Goal: Task Accomplishment & Management: Complete application form

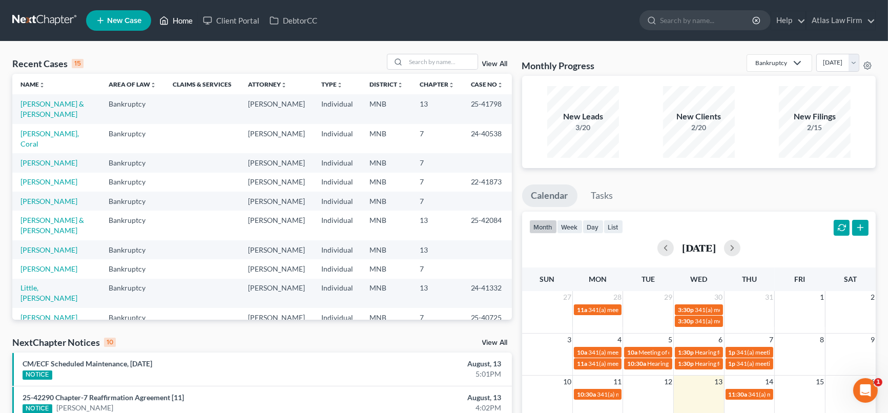
click at [182, 19] on link "Home" at bounding box center [176, 20] width 44 height 18
click at [51, 161] on link "[PERSON_NAME]" at bounding box center [48, 162] width 57 height 9
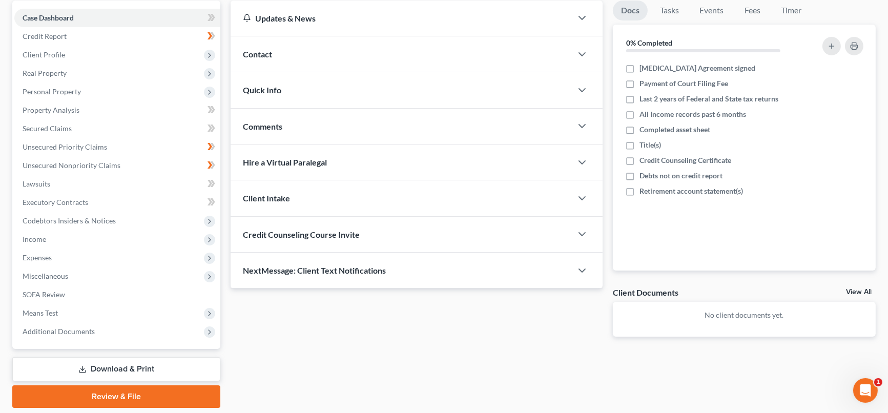
scroll to position [114, 0]
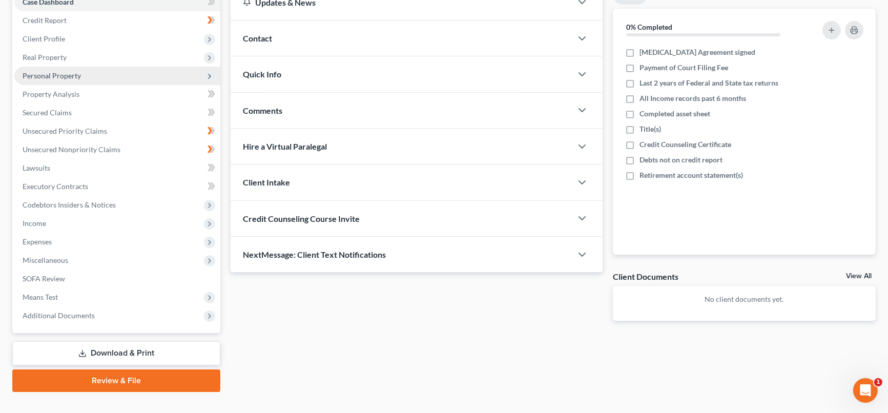
click at [64, 74] on span "Personal Property" at bounding box center [52, 75] width 58 height 9
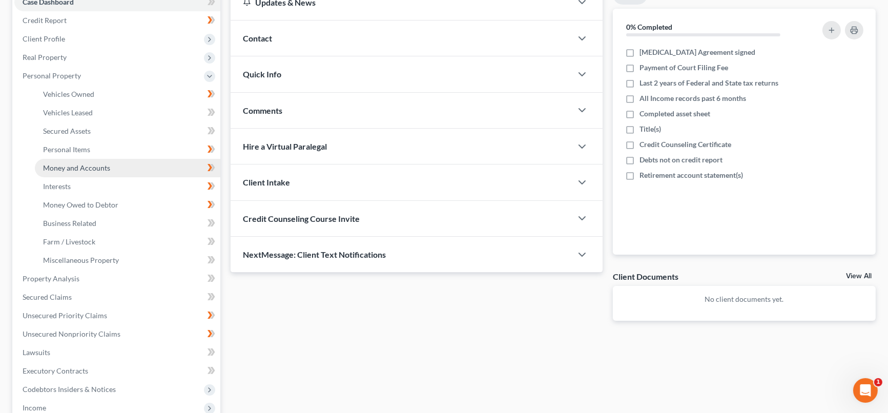
click at [99, 171] on link "Money and Accounts" at bounding box center [127, 168] width 185 height 18
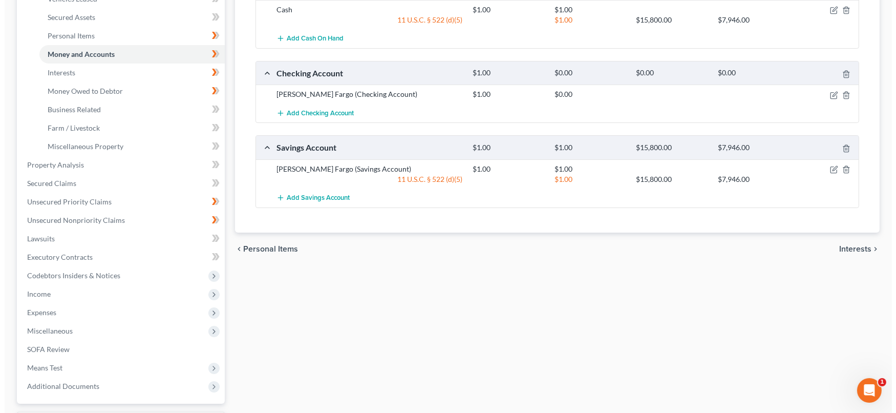
scroll to position [114, 0]
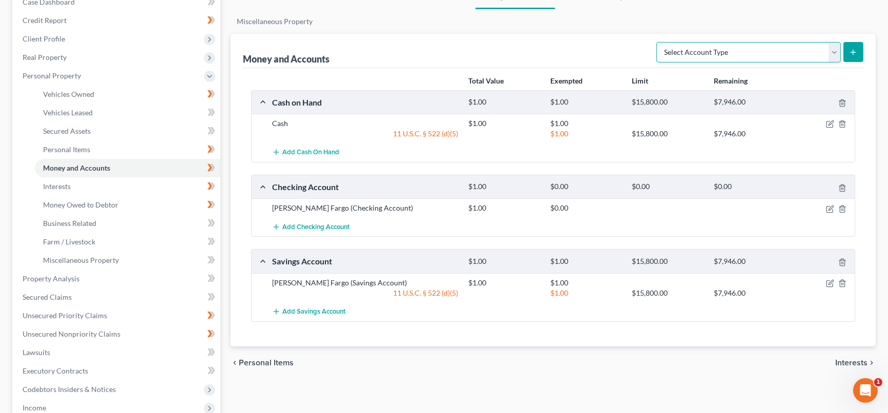
click at [837, 49] on select "Select Account Type Brokerage Cash on Hand Certificates of Deposit Checking Acc…" at bounding box center [748, 52] width 184 height 20
select select "security_deposits"
click at [658, 42] on select "Select Account Type Brokerage Cash on Hand Certificates of Deposit Checking Acc…" at bounding box center [748, 52] width 184 height 20
click at [856, 44] on button "submit" at bounding box center [853, 52] width 20 height 20
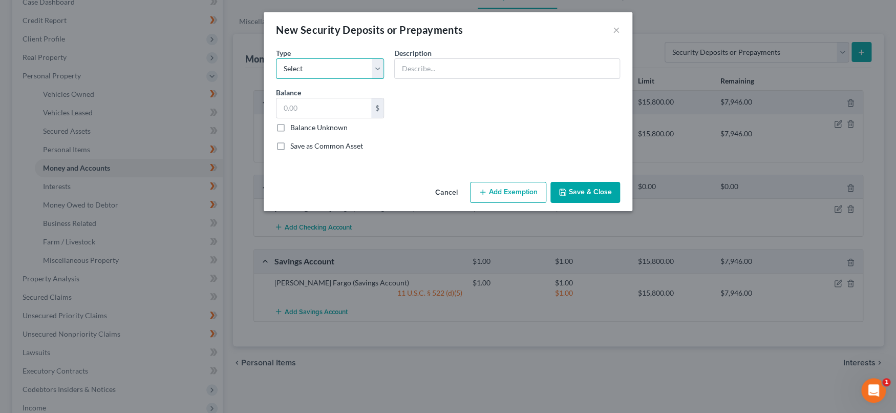
click at [376, 74] on select "Select Electric Gas Heating Oil Security Deposit On Rental Unit Prepaid Rent Te…" at bounding box center [330, 68] width 108 height 20
select select "4"
click at [276, 58] on select "Select Electric Gas Heating Oil Security Deposit On Rental Unit Prepaid Rent Te…" at bounding box center [330, 68] width 108 height 20
click at [433, 73] on input "text" at bounding box center [507, 68] width 225 height 19
type input "Security Deposit"
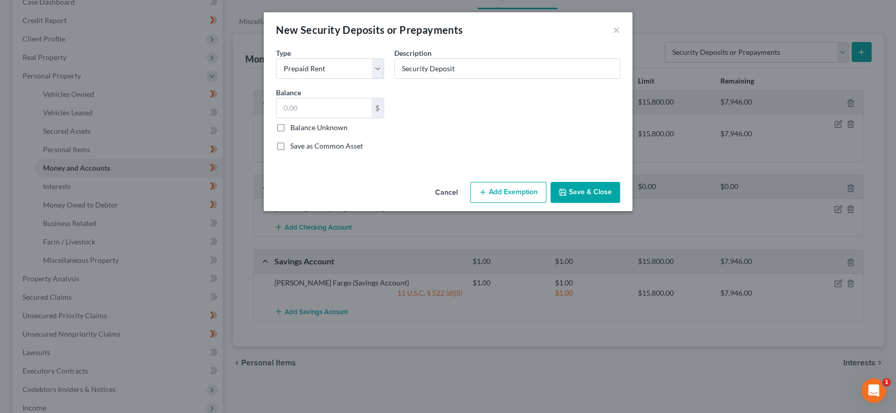
click at [509, 190] on button "Add Exemption" at bounding box center [508, 193] width 76 height 22
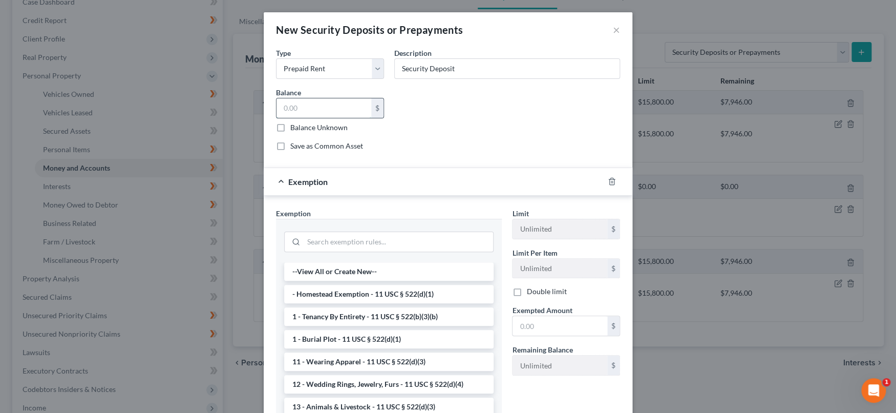
click at [297, 109] on input "text" at bounding box center [324, 107] width 95 height 19
type input "1.00"
click at [331, 241] on input "search" at bounding box center [399, 241] width 190 height 19
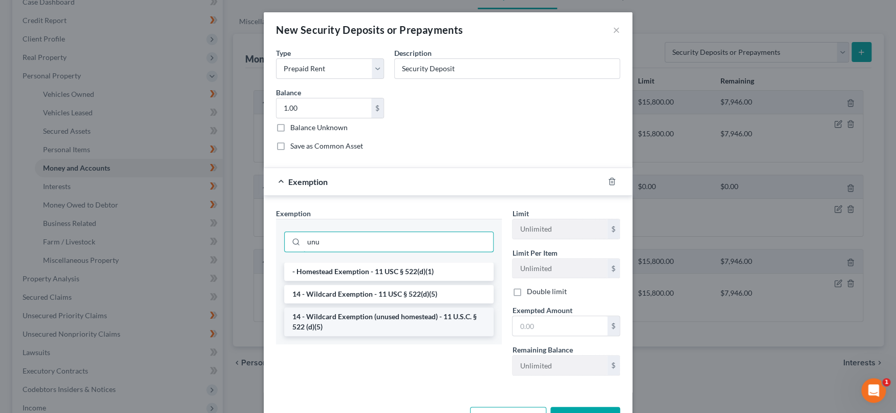
type input "unu"
click at [366, 316] on li "14 - Wildcard Exemption (unused homestead) - 11 U.S.C. § 522 (d)(5)" at bounding box center [389, 321] width 210 height 29
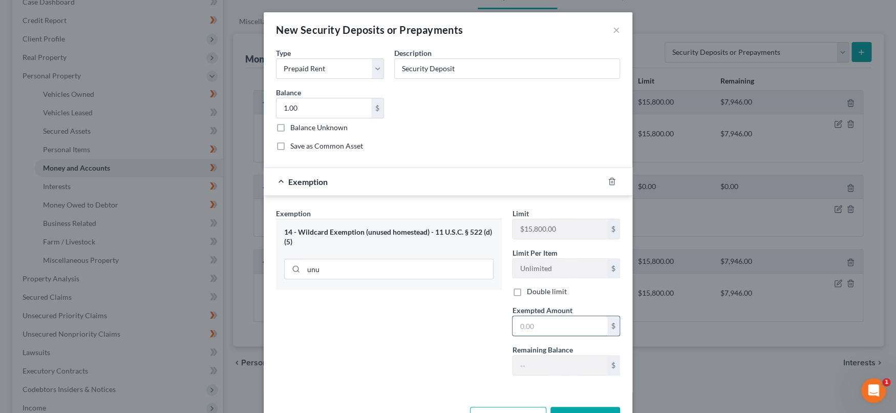
click at [521, 328] on input "text" at bounding box center [560, 325] width 95 height 19
type input "1.00"
click at [471, 334] on div "Exemption Set must be selected for CA. Exemption * 14 - Wildcard Exemption (unu…" at bounding box center [389, 296] width 236 height 176
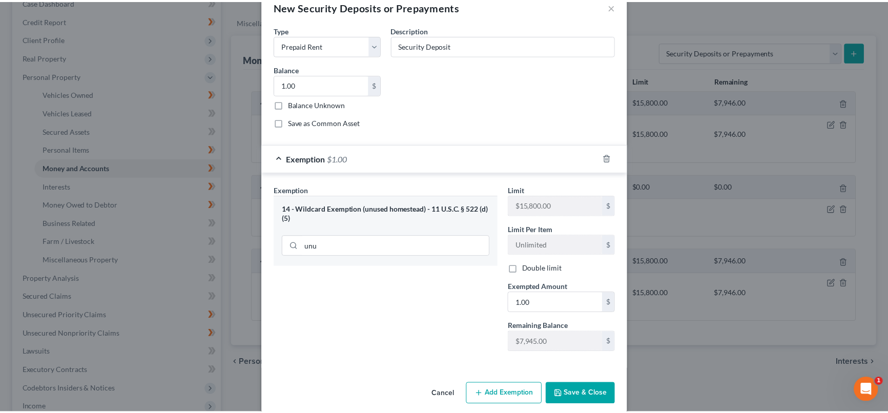
scroll to position [35, 0]
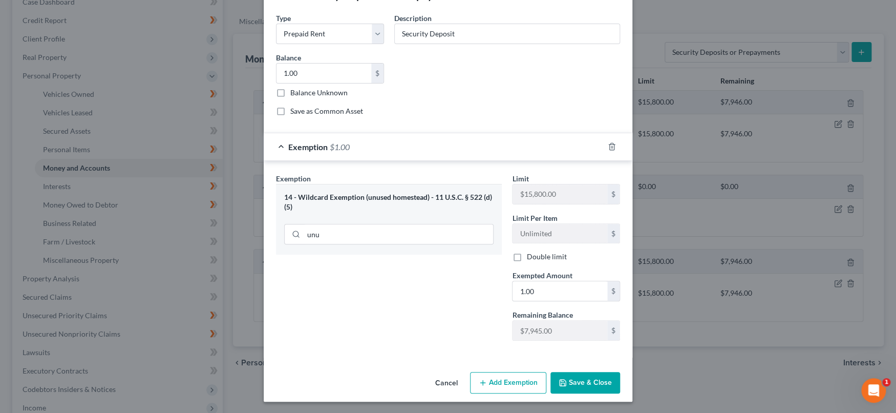
click at [574, 380] on button "Save & Close" at bounding box center [586, 383] width 70 height 22
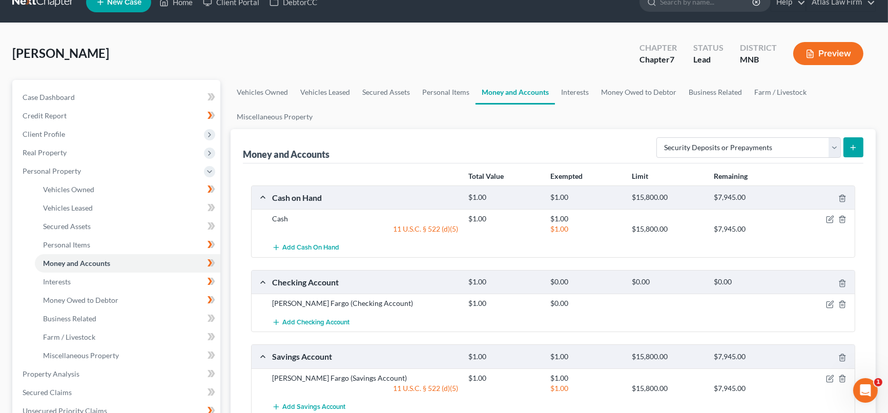
scroll to position [0, 0]
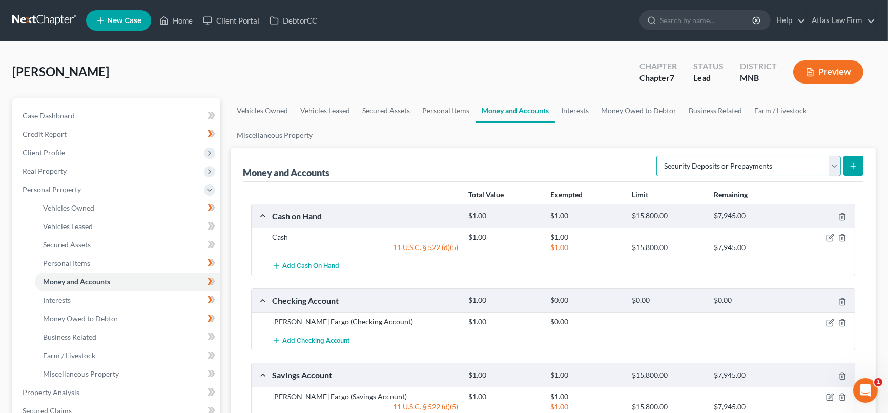
click at [833, 162] on select "Select Account Type Brokerage Cash on Hand Certificates of Deposit Checking Acc…" at bounding box center [748, 166] width 184 height 20
click at [142, 305] on link "Interests" at bounding box center [127, 300] width 185 height 18
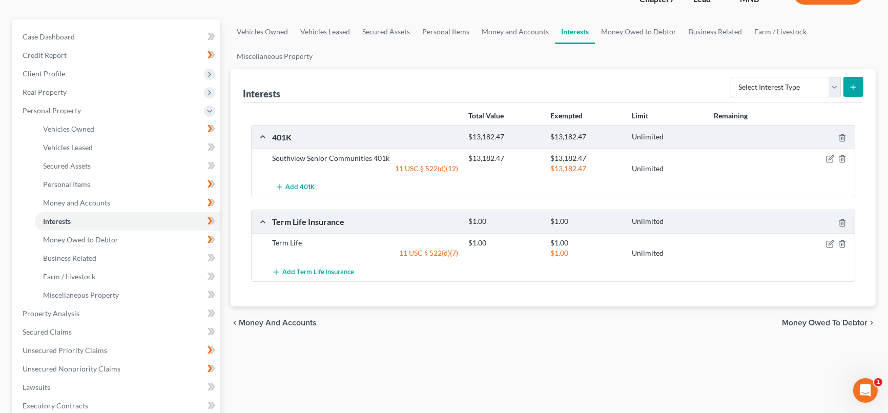
scroll to position [114, 0]
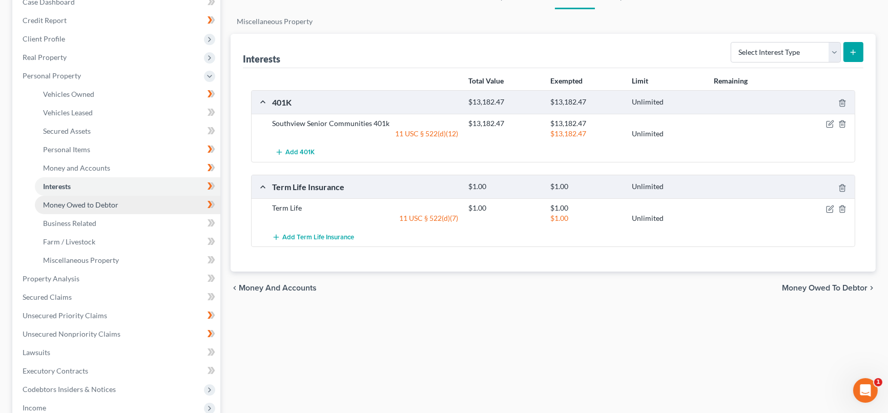
click at [119, 209] on link "Money Owed to Debtor" at bounding box center [127, 205] width 185 height 18
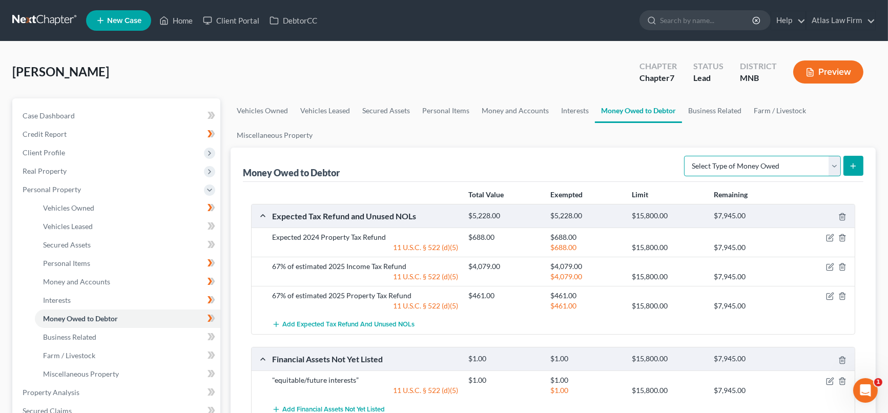
click at [835, 164] on select "Select Type of Money Owed Accounts Receivable Alimony Child Support Claims Agai…" at bounding box center [762, 166] width 157 height 20
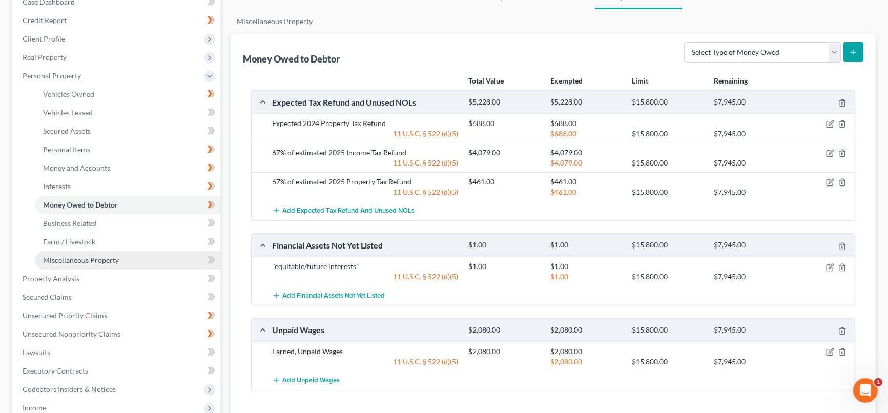
click at [125, 259] on link "Miscellaneous Property" at bounding box center [127, 260] width 185 height 18
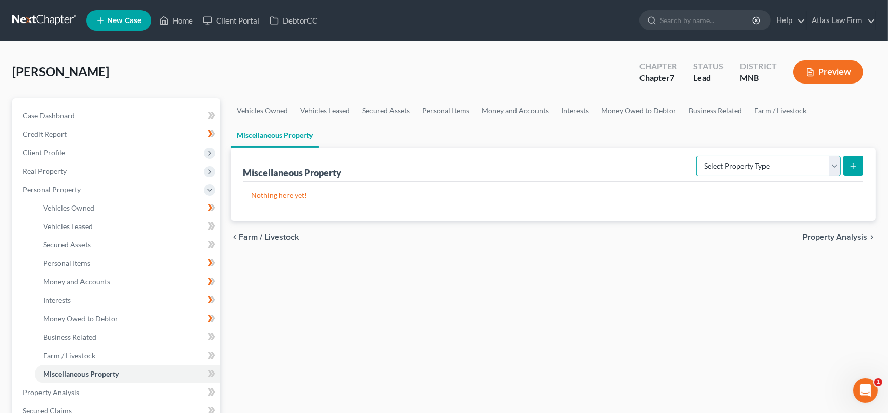
click at [833, 169] on select "Select Property Type Assigned for Creditor Benefit Within 1 Year Holding for An…" at bounding box center [768, 166] width 144 height 20
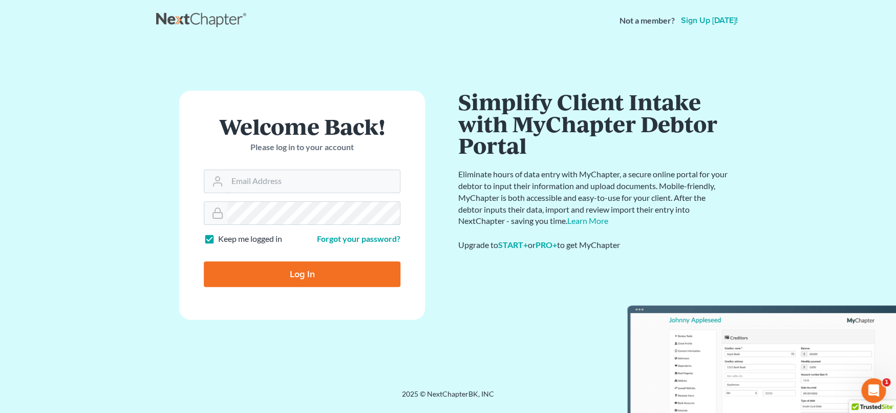
type input "[EMAIL_ADDRESS][DOMAIN_NAME]"
click at [269, 268] on input "Log In" at bounding box center [302, 274] width 197 height 26
type input "Thinking..."
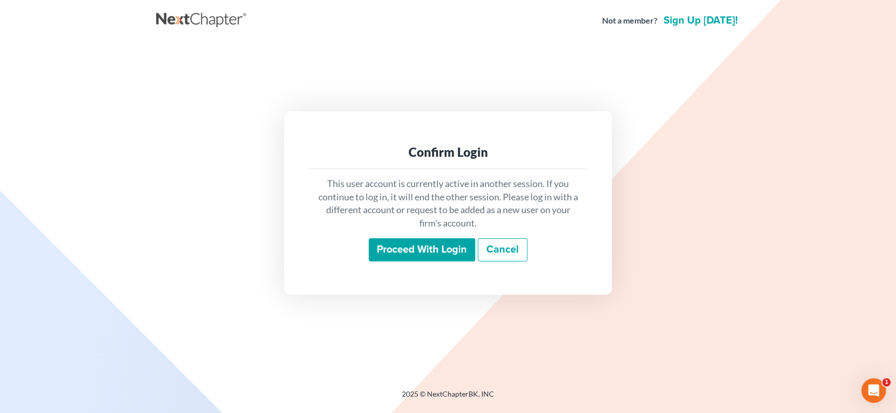
click at [439, 256] on input "Proceed with login" at bounding box center [422, 250] width 107 height 24
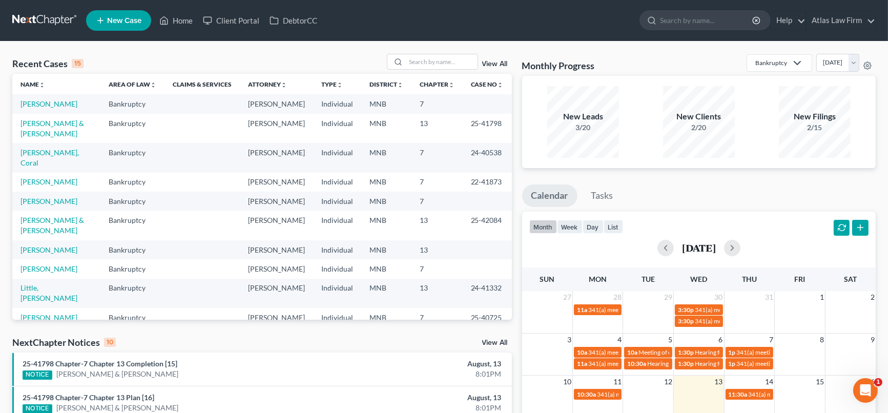
click at [57, 108] on td "[PERSON_NAME]" at bounding box center [56, 103] width 88 height 19
click at [55, 105] on link "[PERSON_NAME]" at bounding box center [48, 103] width 57 height 9
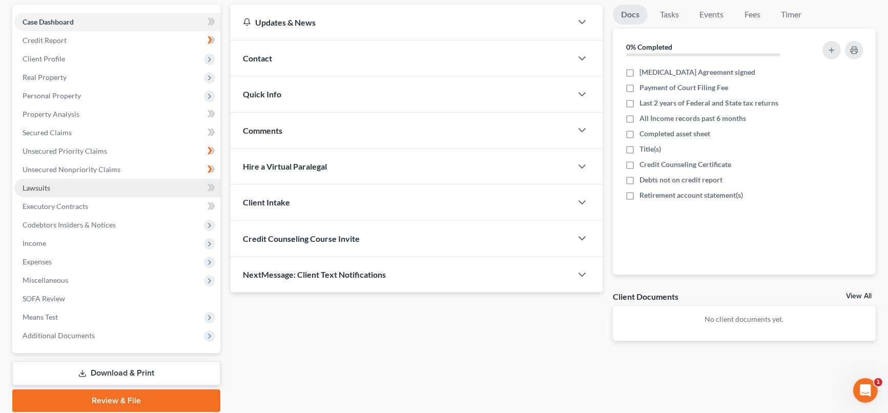
scroll to position [114, 0]
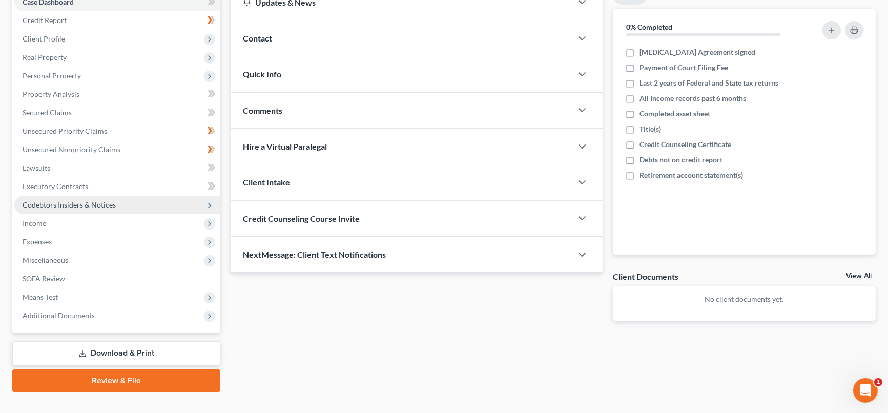
click at [110, 204] on span "Codebtors Insiders & Notices" at bounding box center [69, 204] width 93 height 9
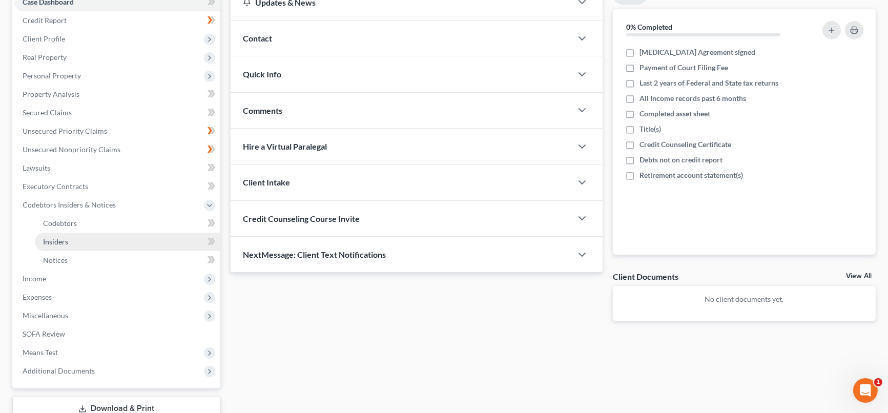
click at [90, 236] on link "Insiders" at bounding box center [127, 242] width 185 height 18
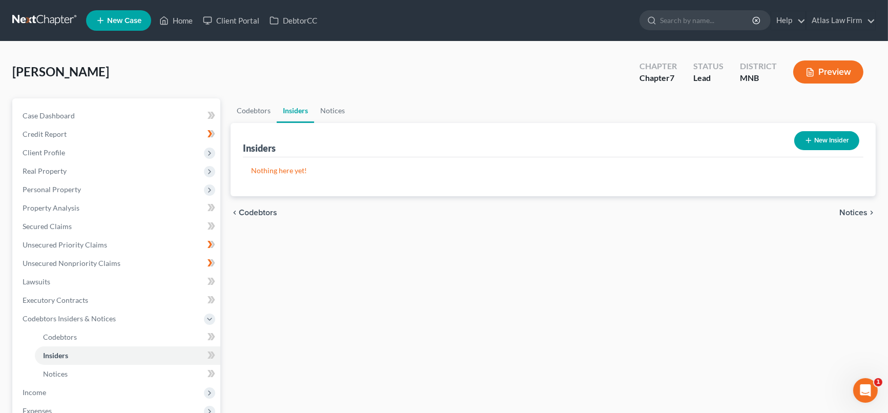
click at [799, 138] on button "New Insider" at bounding box center [826, 140] width 65 height 19
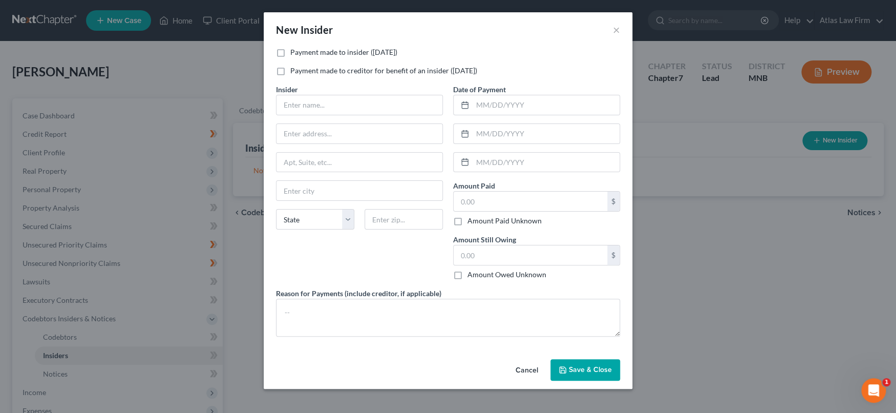
click at [290, 54] on label "Payment made to insider ([DATE])" at bounding box center [343, 52] width 107 height 10
click at [295, 54] on input "Payment made to insider ([DATE])" at bounding box center [298, 50] width 7 height 7
checkbox input "true"
click at [344, 101] on input "text" at bounding box center [360, 104] width 166 height 19
type input "Mom"
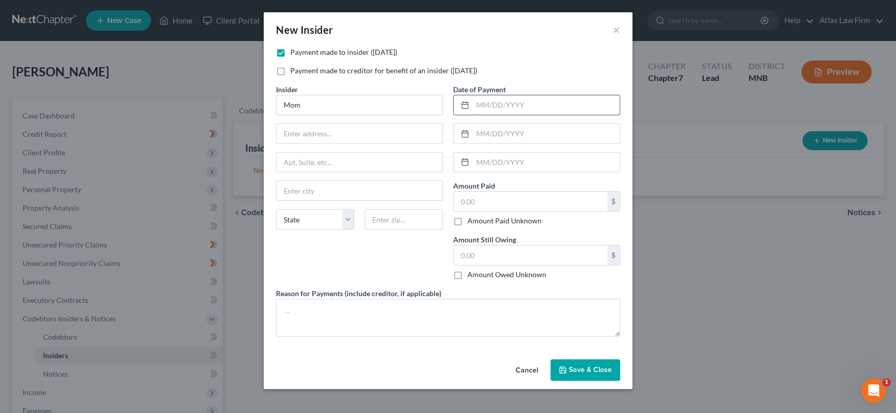
click at [505, 103] on input "text" at bounding box center [546, 104] width 147 height 19
type input "[DATE]"
click at [496, 204] on input "text" at bounding box center [531, 201] width 154 height 19
type input "1,200"
click at [378, 132] on input "text" at bounding box center [360, 133] width 166 height 19
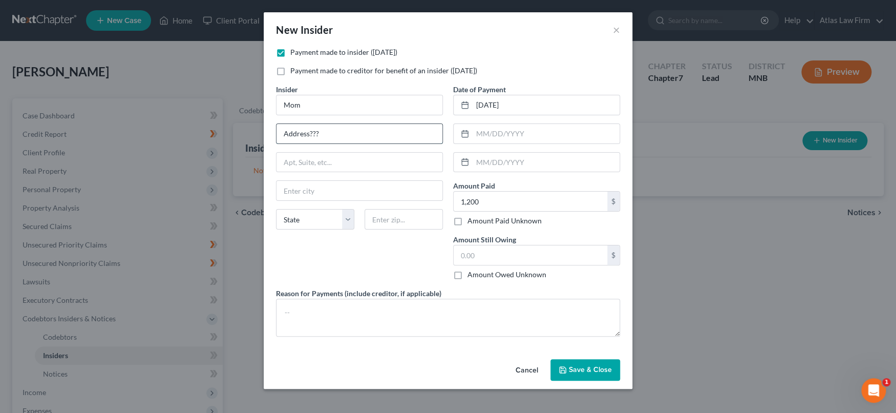
click at [310, 135] on input "Address???" at bounding box center [360, 133] width 166 height 19
click at [341, 132] on input "Address ???" at bounding box center [360, 133] width 166 height 19
type input "Address ?"
click at [582, 372] on span "Save & Close" at bounding box center [590, 369] width 43 height 9
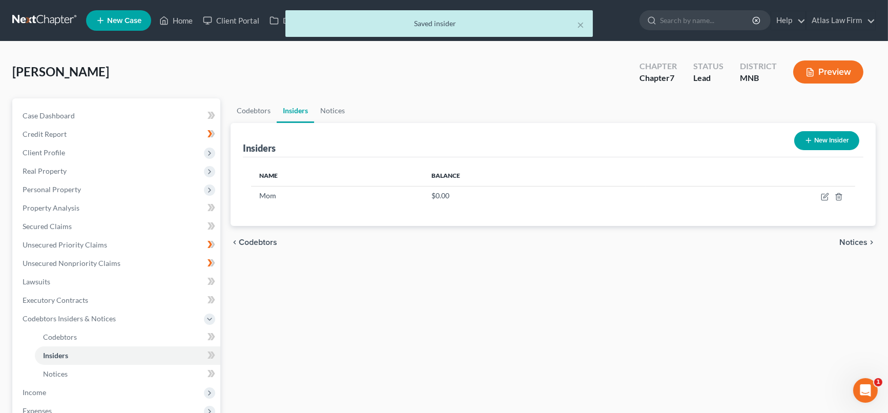
click at [209, 355] on div at bounding box center [211, 355] width 7 height 3
click at [209, 352] on icon at bounding box center [209, 354] width 5 height 7
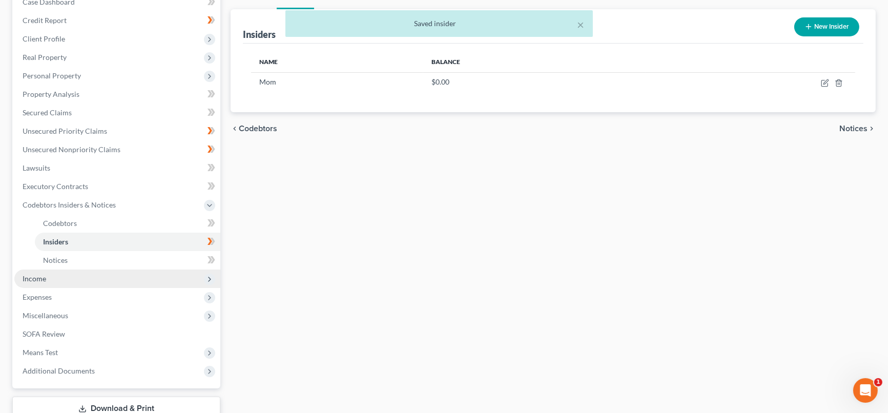
click at [76, 278] on span "Income" at bounding box center [117, 278] width 206 height 18
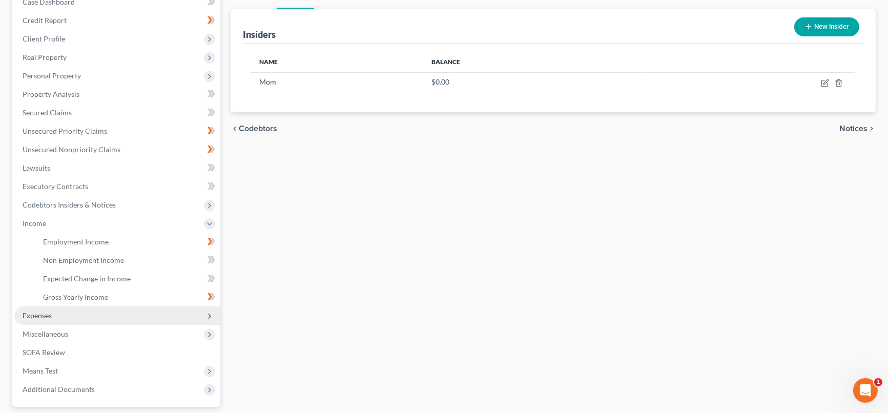
click at [62, 315] on span "Expenses" at bounding box center [117, 315] width 206 height 18
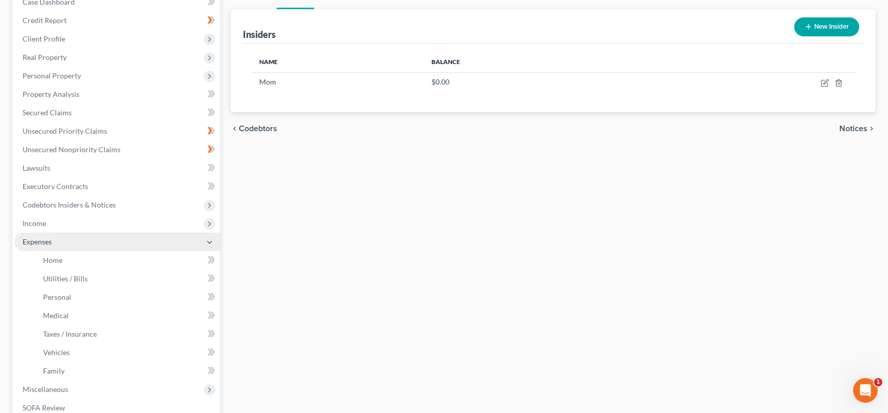
scroll to position [227, 0]
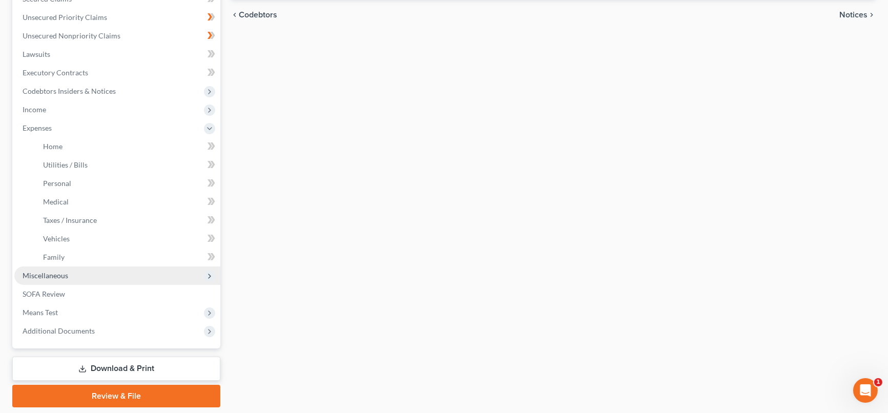
click at [96, 274] on span "Miscellaneous" at bounding box center [117, 275] width 206 height 18
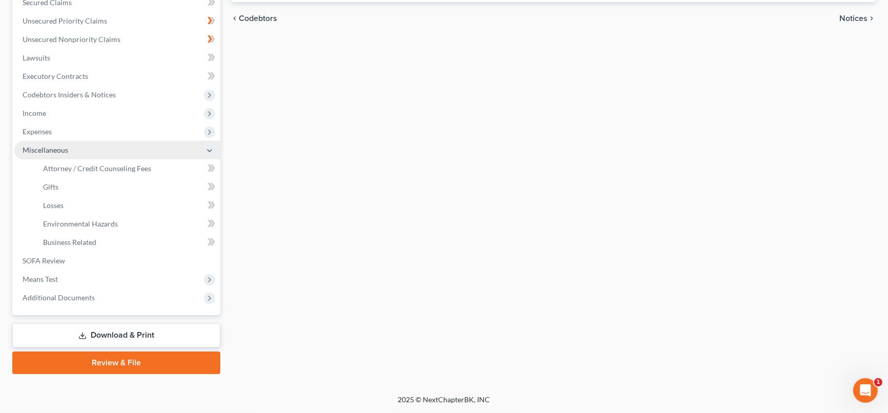
scroll to position [222, 0]
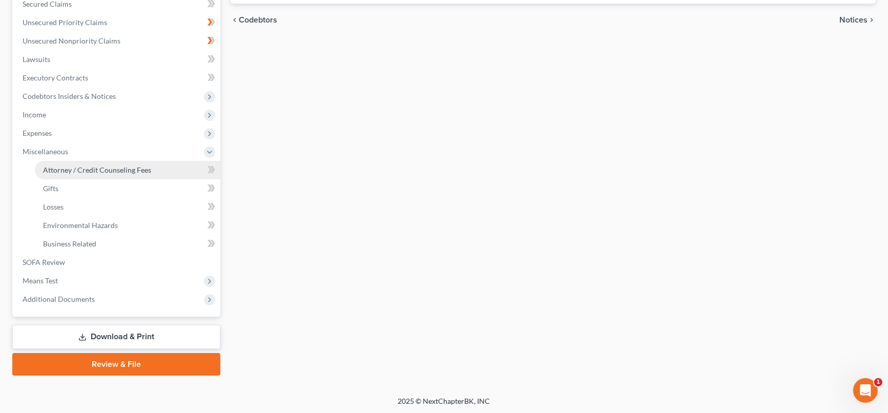
click at [124, 167] on span "Attorney / Credit Counseling Fees" at bounding box center [97, 169] width 108 height 9
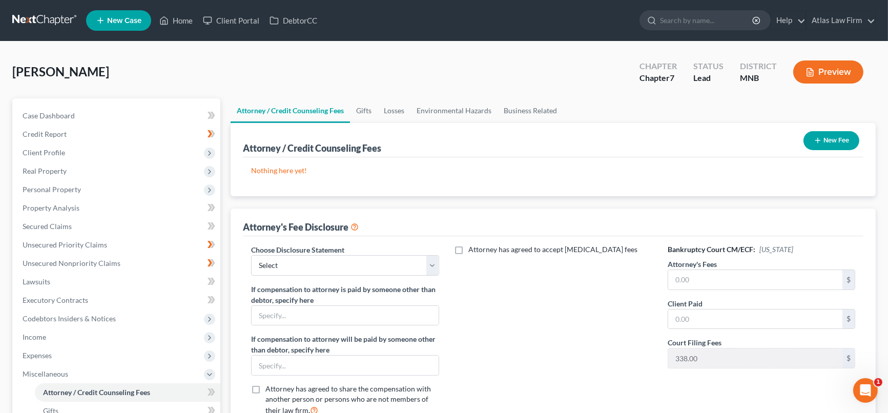
click at [831, 137] on button "New Fee" at bounding box center [831, 140] width 56 height 19
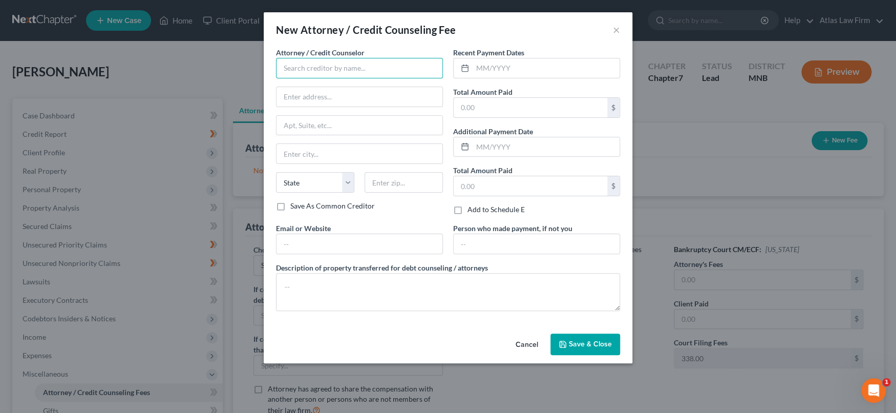
click at [412, 69] on input "text" at bounding box center [359, 68] width 167 height 20
click at [370, 83] on div "Atlas Law Firm" at bounding box center [337, 86] width 107 height 10
type input "Atlas Law Firm"
type input "2006 [GEOGRAPHIC_DATA]"
type input "Suite 206"
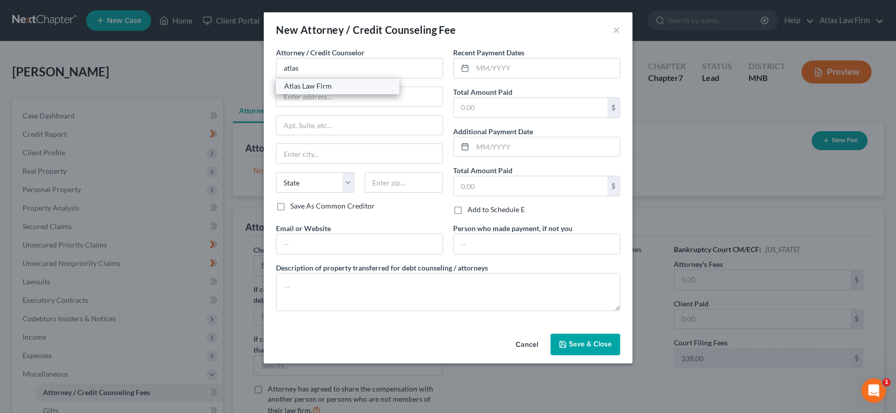
type input "Anoka"
select select "24"
type input "55303"
click at [502, 69] on input "text" at bounding box center [546, 67] width 147 height 19
click at [546, 66] on input "text" at bounding box center [546, 67] width 147 height 19
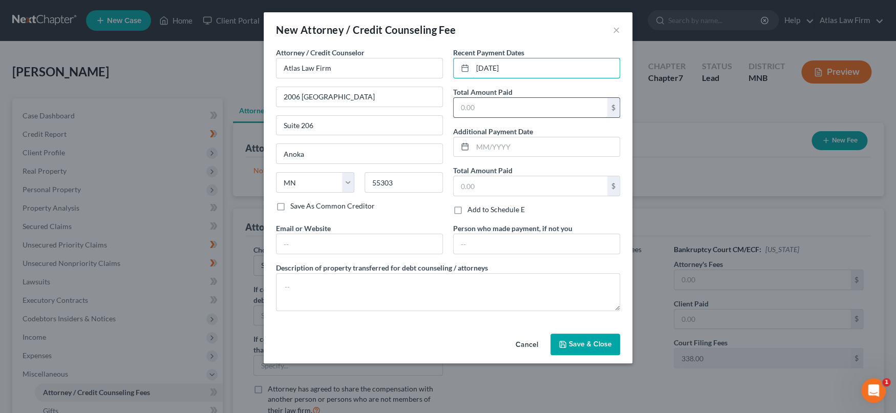
type input "[DATE]"
click at [565, 112] on input "text" at bounding box center [531, 107] width 154 height 19
drag, startPoint x: 574, startPoint y: 71, endPoint x: 463, endPoint y: 74, distance: 111.2
click at [463, 74] on div "[DATE]" at bounding box center [536, 68] width 167 height 20
click at [573, 347] on span "Save & Close" at bounding box center [590, 344] width 43 height 9
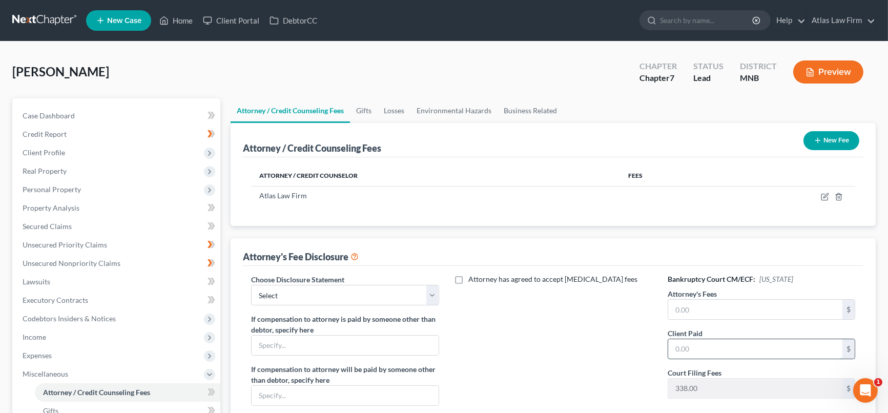
click at [769, 352] on input "text" at bounding box center [755, 348] width 174 height 19
type input "353"
click at [604, 343] on div "Attorney has agreed to accept [MEDICAL_DATA] fees" at bounding box center [553, 364] width 208 height 180
click at [380, 299] on select "Select Atlas Law Firm" at bounding box center [344, 295] width 187 height 20
select select "0"
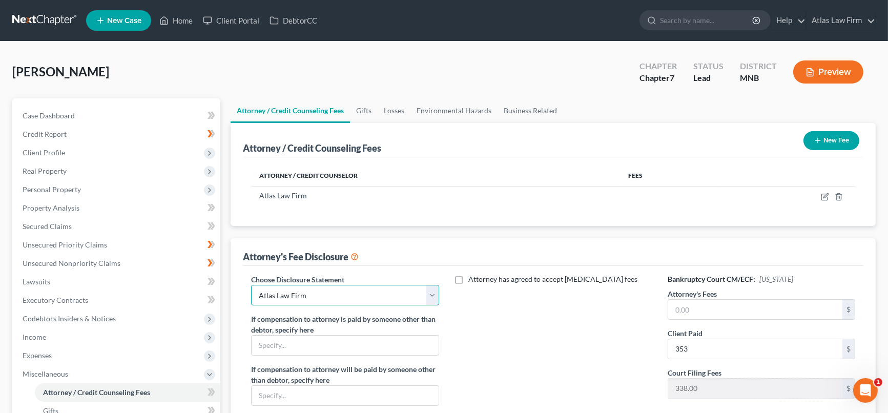
click at [251, 285] on select "Select Atlas Law Firm" at bounding box center [344, 295] width 187 height 20
click at [826, 71] on button "Preview" at bounding box center [828, 71] width 70 height 23
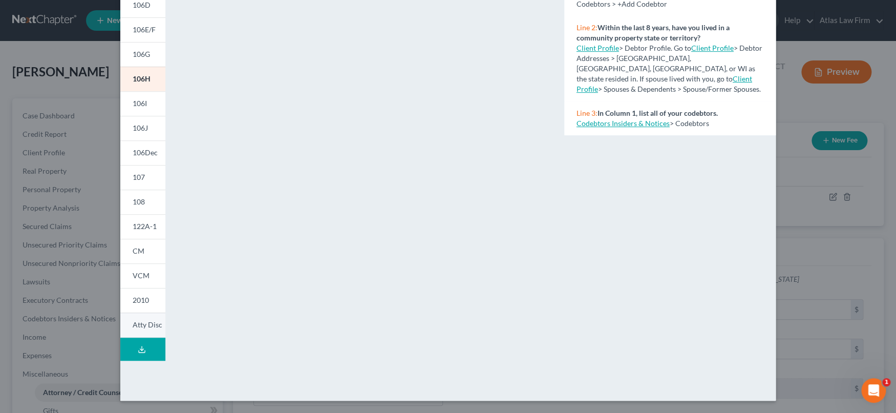
click at [143, 327] on span "Atty Disc" at bounding box center [148, 324] width 30 height 9
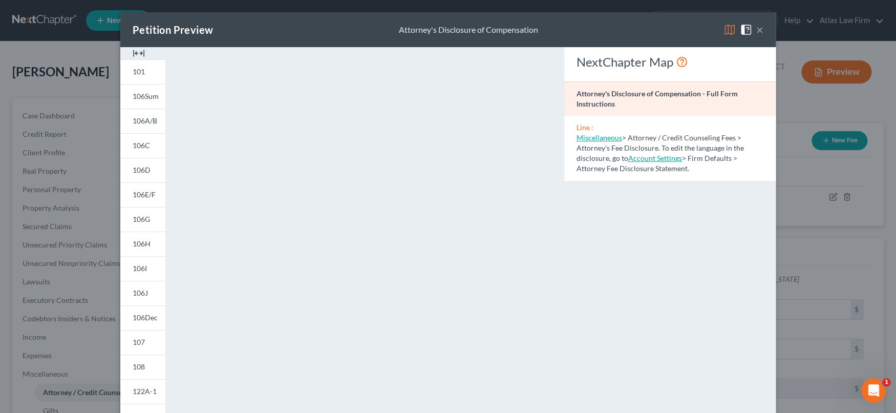
drag, startPoint x: 758, startPoint y: 30, endPoint x: 761, endPoint y: 6, distance: 24.2
click at [758, 30] on button "×" at bounding box center [760, 30] width 7 height 12
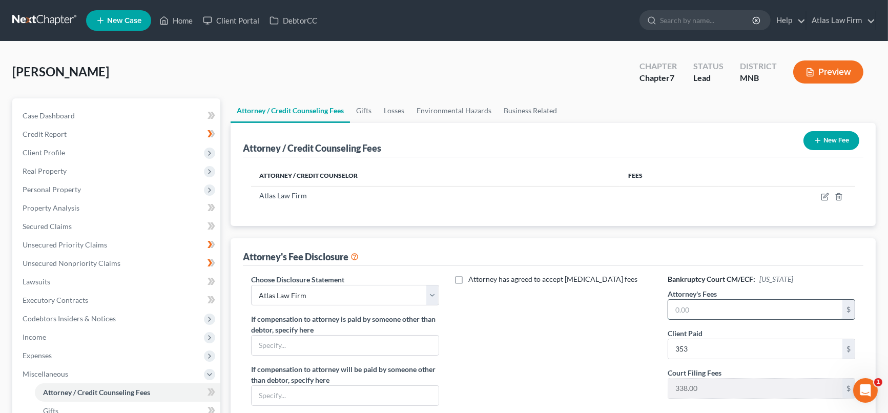
click at [716, 310] on input "text" at bounding box center [755, 309] width 174 height 19
click at [727, 300] on input "1,850" at bounding box center [755, 309] width 174 height 19
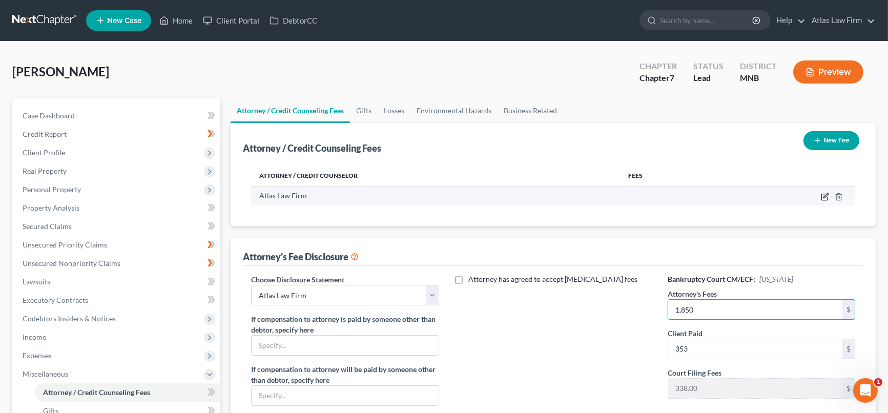
type input "1,850"
click at [827, 195] on icon "button" at bounding box center [825, 197] width 8 height 8
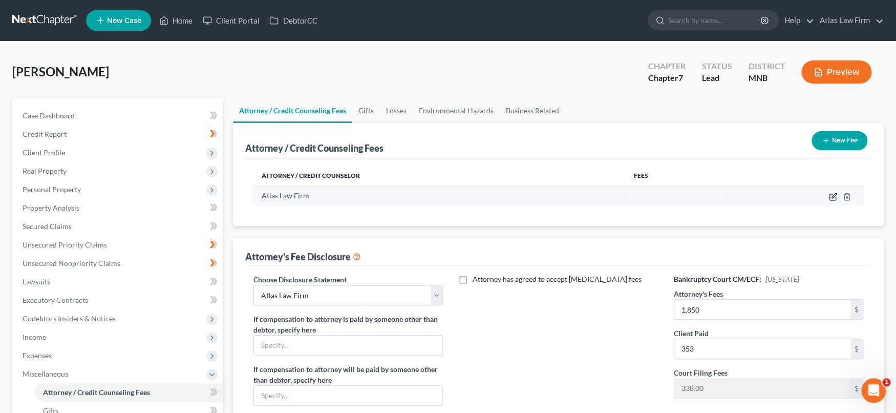
select select "24"
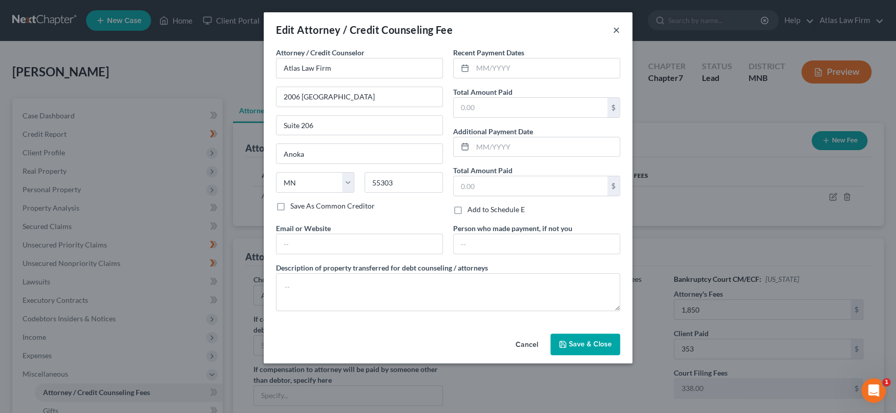
click at [617, 31] on button "×" at bounding box center [616, 30] width 7 height 12
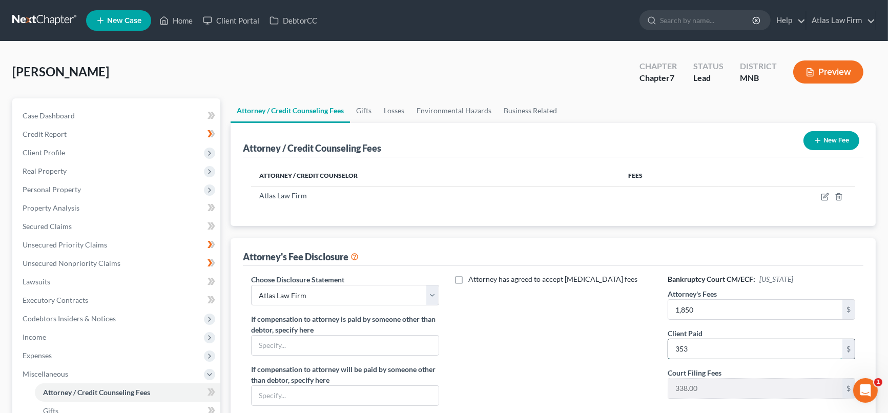
click at [721, 351] on input "353" at bounding box center [755, 348] width 174 height 19
click at [831, 138] on button "New Fee" at bounding box center [831, 140] width 56 height 19
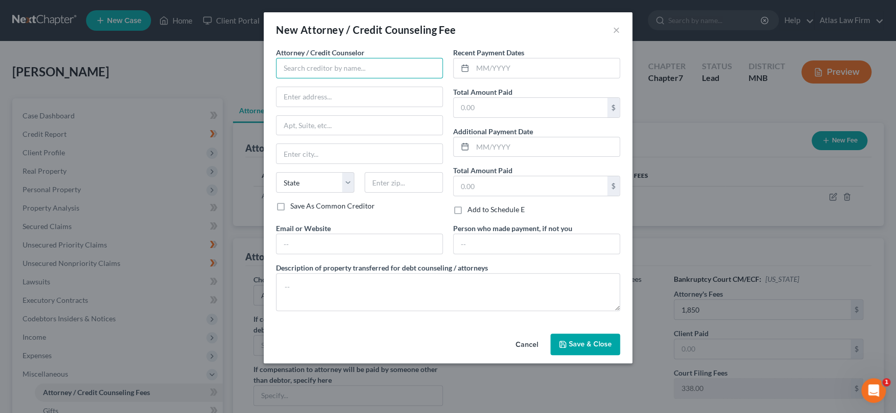
click at [420, 67] on input "text" at bounding box center [359, 68] width 167 height 20
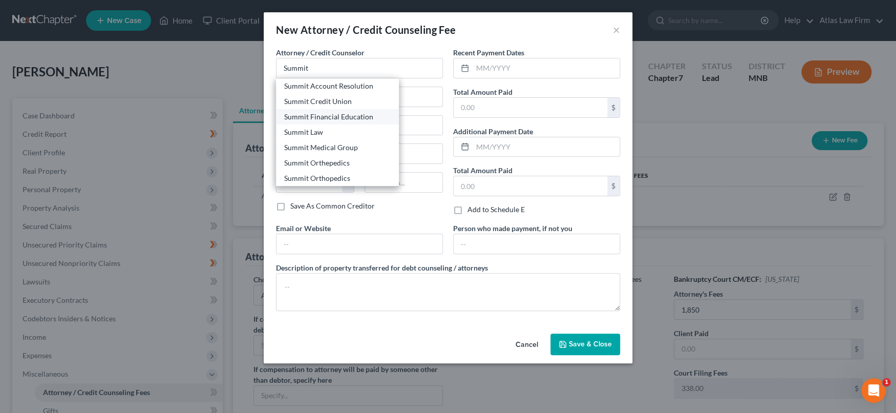
click at [354, 119] on div "Summit Financial Education" at bounding box center [337, 117] width 107 height 10
type input "Summit Financial Education"
type input "[STREET_ADDRESS]"
type input "[GEOGRAPHIC_DATA]"
select select "3"
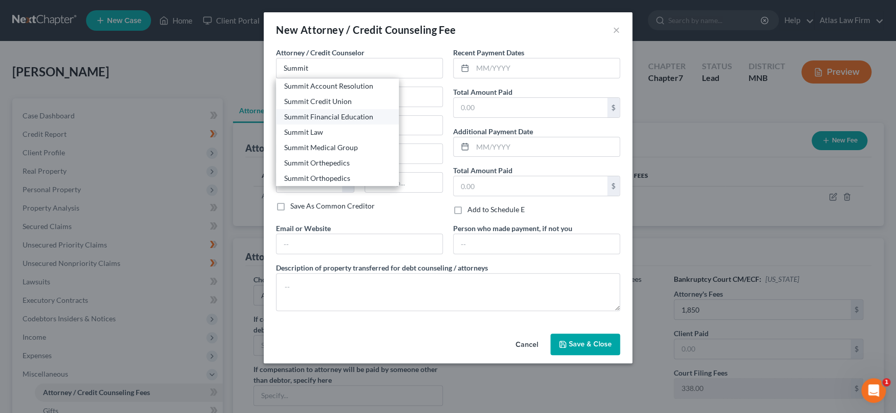
type input "85712"
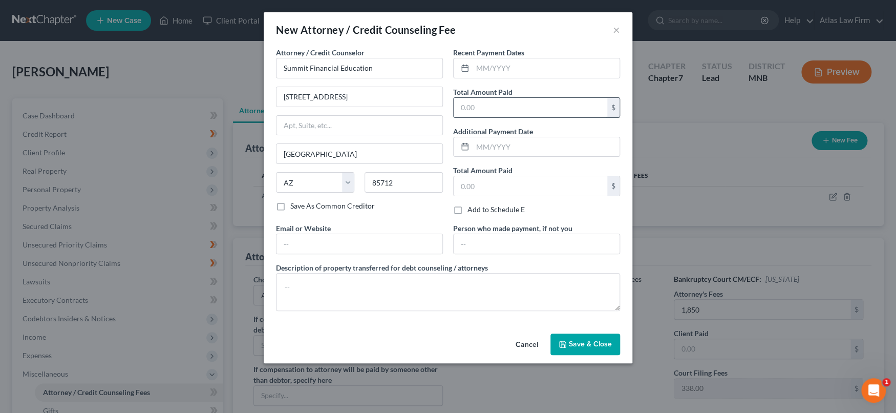
click at [517, 102] on input "text" at bounding box center [531, 107] width 154 height 19
type input "15.00"
click at [567, 345] on icon "button" at bounding box center [563, 344] width 8 height 8
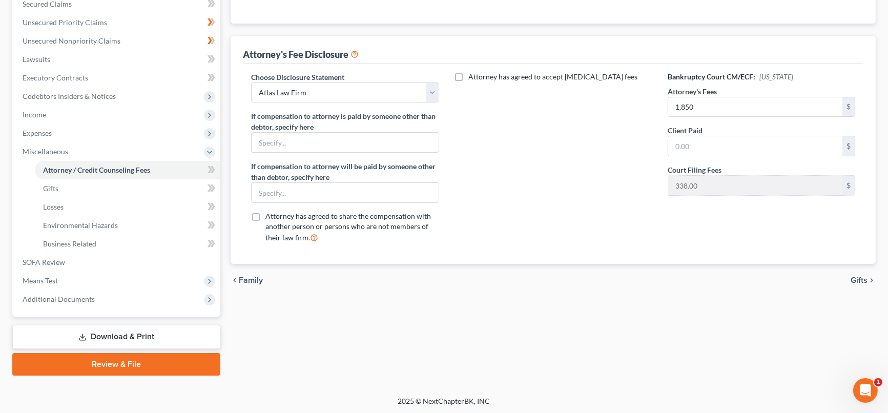
scroll to position [109, 0]
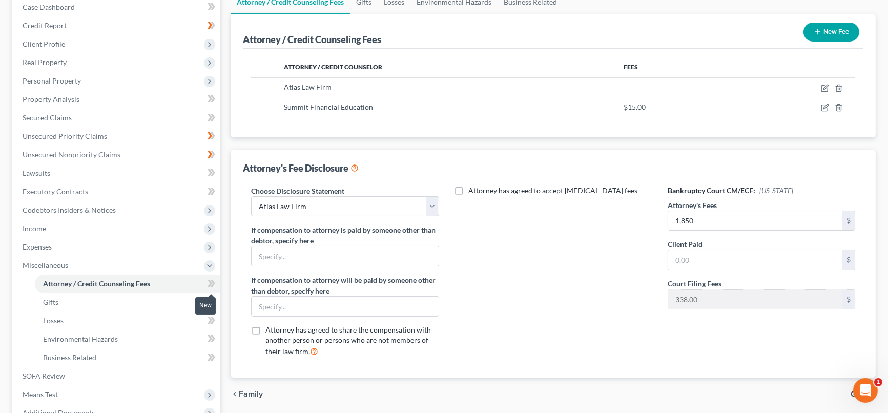
click at [215, 283] on span at bounding box center [211, 284] width 18 height 15
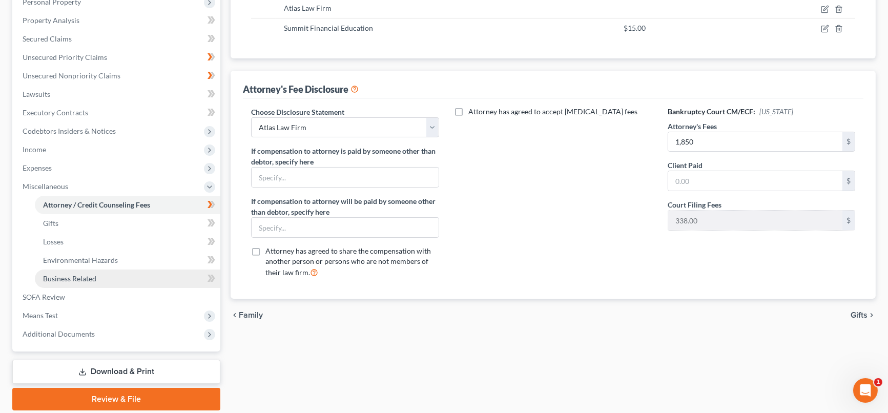
scroll to position [222, 0]
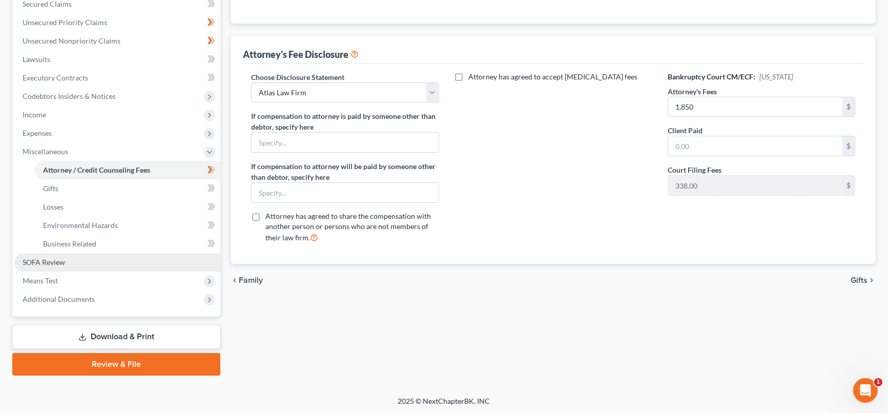
click at [90, 261] on link "SOFA Review" at bounding box center [117, 262] width 206 height 18
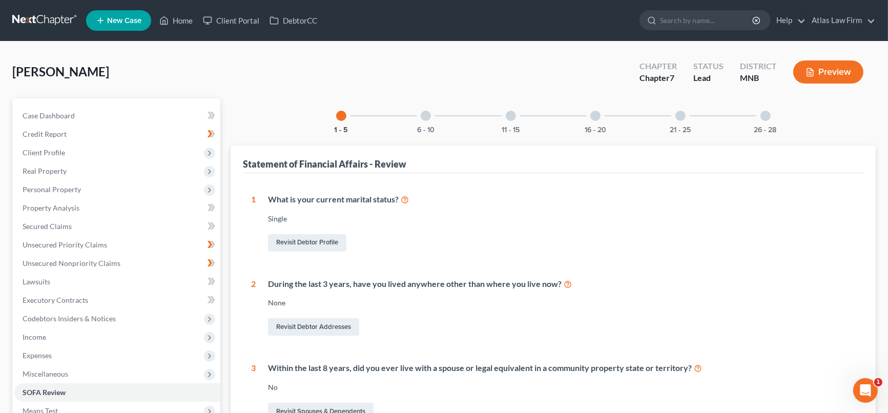
click at [812, 76] on button "Preview" at bounding box center [828, 71] width 70 height 23
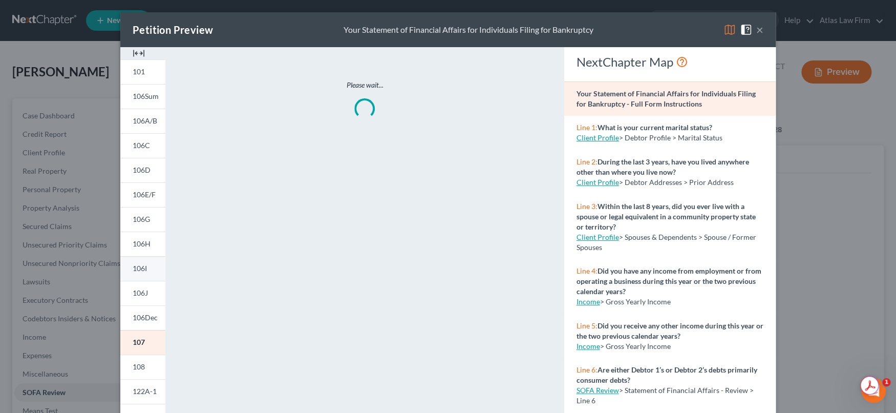
click at [138, 268] on span "106I" at bounding box center [140, 268] width 14 height 9
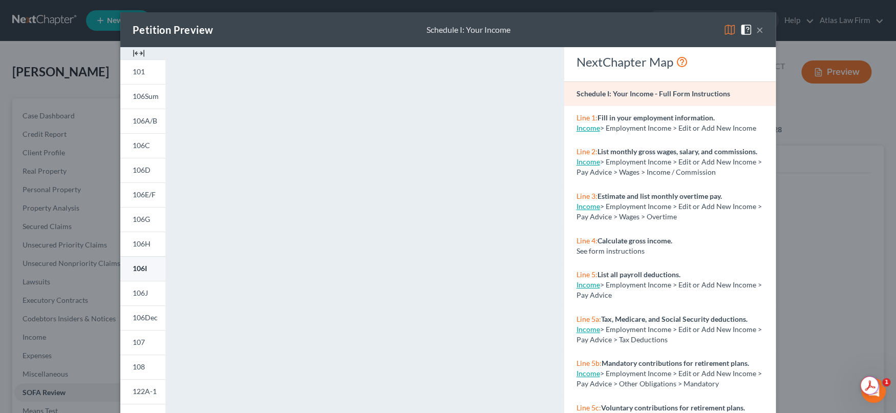
click at [146, 268] on link "106I" at bounding box center [142, 268] width 45 height 25
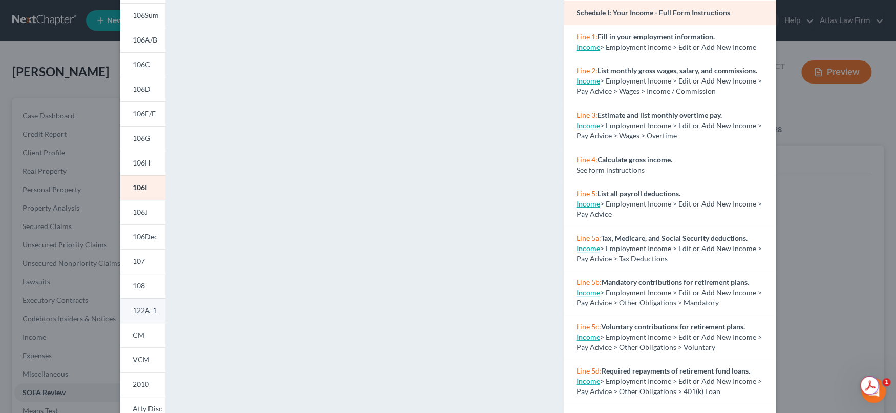
scroll to position [114, 0]
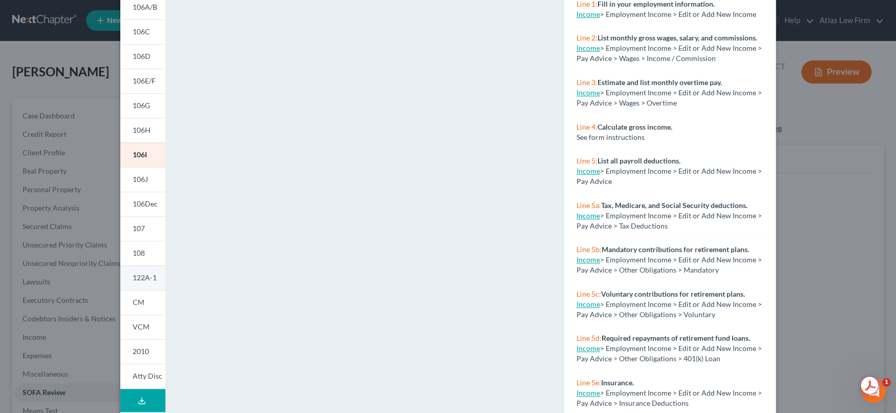
click at [148, 277] on span "122A-1" at bounding box center [145, 277] width 24 height 9
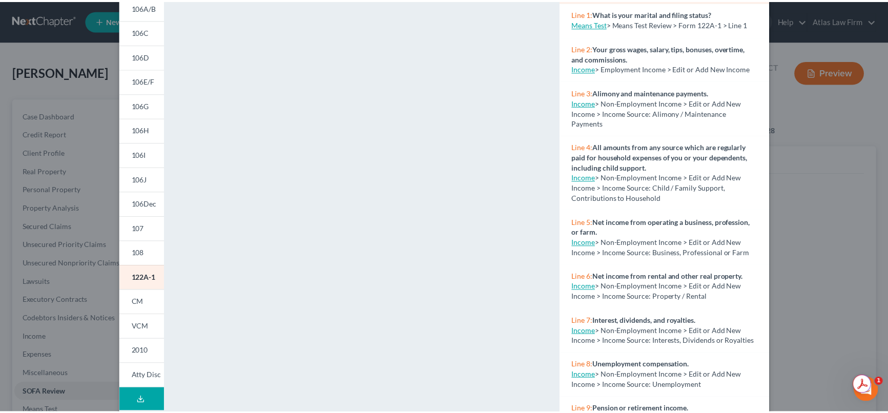
scroll to position [0, 0]
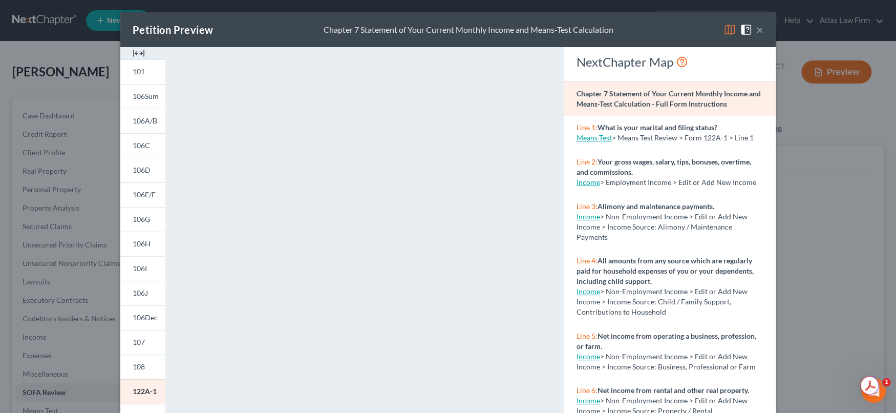
click at [757, 31] on button "×" at bounding box center [760, 30] width 7 height 12
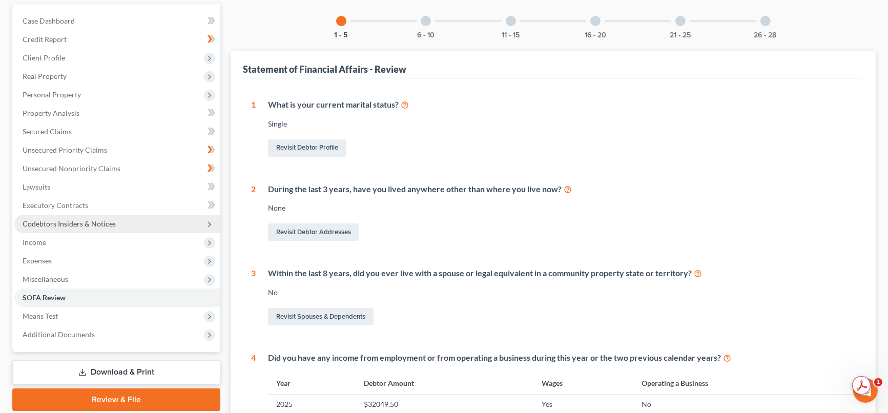
scroll to position [114, 0]
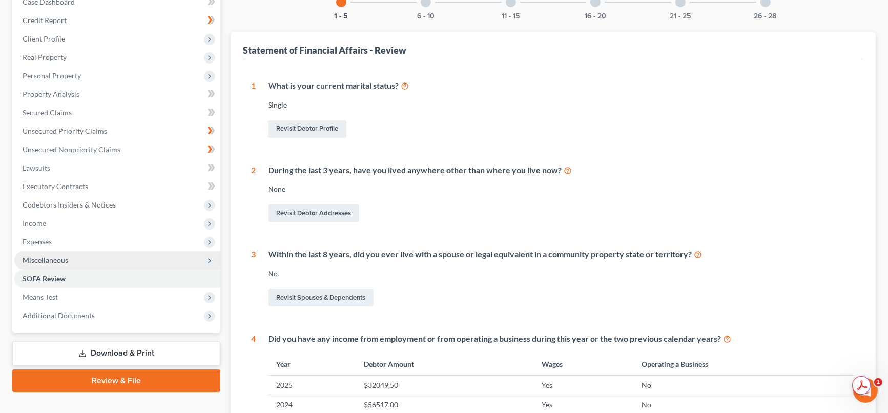
click at [56, 256] on span "Miscellaneous" at bounding box center [46, 260] width 46 height 9
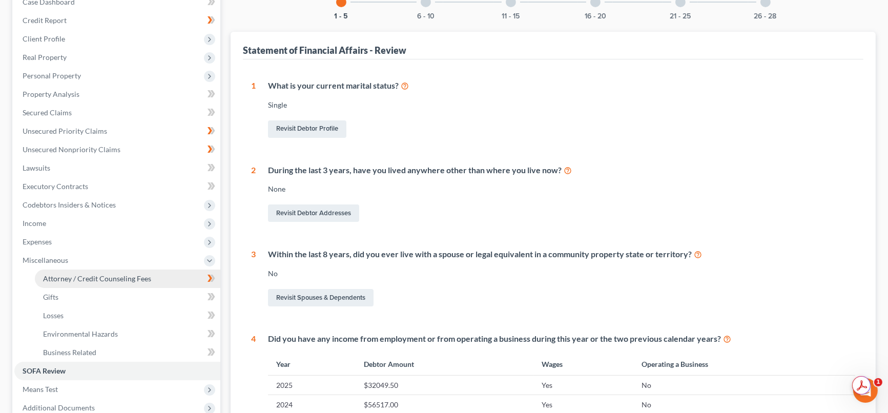
click at [66, 274] on span "Attorney / Credit Counseling Fees" at bounding box center [97, 278] width 108 height 9
select select "0"
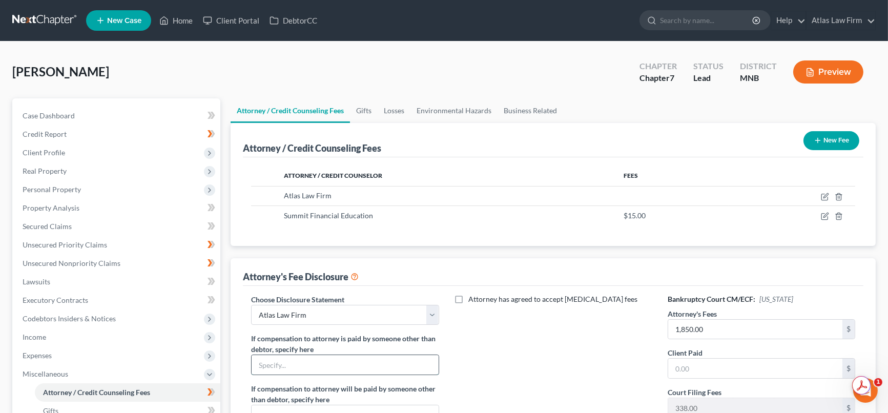
click at [386, 360] on input "text" at bounding box center [345, 364] width 186 height 19
drag, startPoint x: 333, startPoint y: 367, endPoint x: 419, endPoint y: 347, distance: 87.4
click at [419, 347] on div "If compensation to attorney is paid by someone other than debtor, specify here …" at bounding box center [344, 354] width 187 height 42
drag, startPoint x: 394, startPoint y: 370, endPoint x: 244, endPoint y: 374, distance: 150.7
click at [244, 374] on div "Choose Disclosure Statement Select Atlas Law Firm If compensation to attorney i…" at bounding box center [345, 384] width 208 height 180
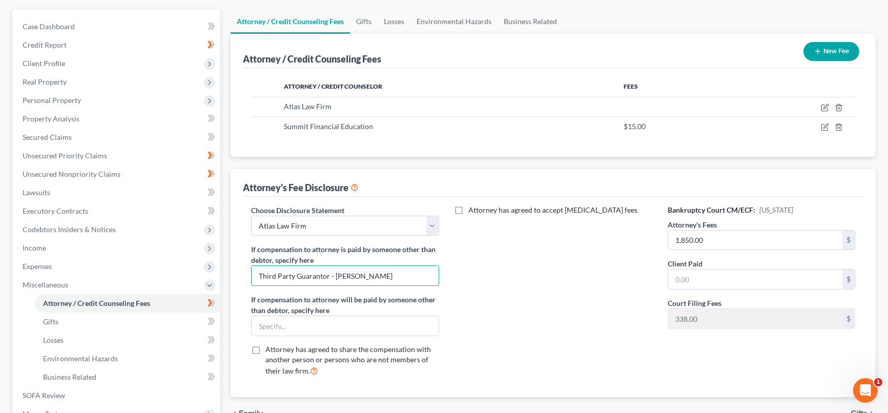
scroll to position [222, 0]
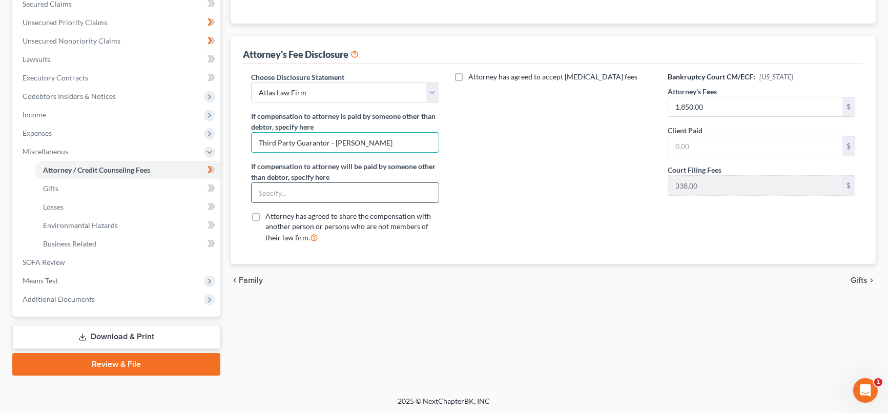
type input "Third Party Guarantor - [PERSON_NAME]"
click at [341, 189] on input "text" at bounding box center [345, 192] width 186 height 19
paste input "Third Party Guarantor - [PERSON_NAME]"
type input "Third Party Guarantor - [PERSON_NAME]"
click at [585, 183] on div "Attorney has agreed to accept [MEDICAL_DATA] fees" at bounding box center [553, 162] width 208 height 180
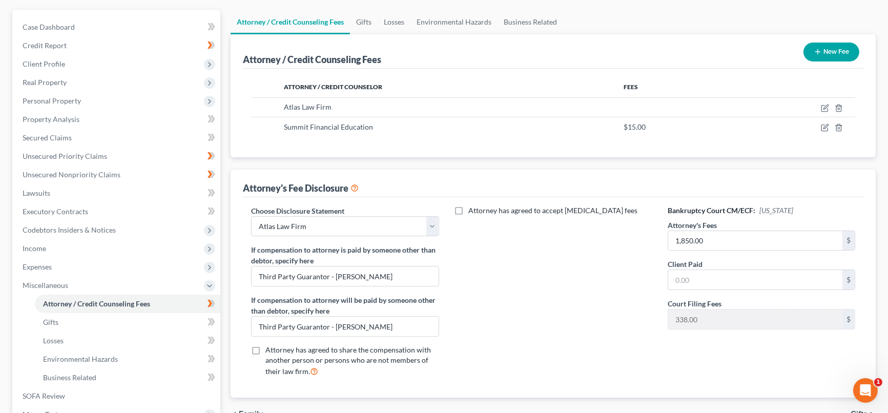
scroll to position [0, 0]
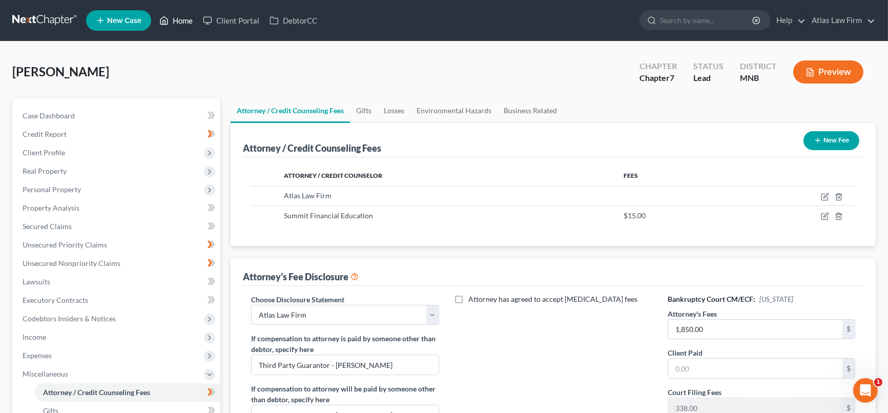
click at [183, 22] on link "Home" at bounding box center [176, 20] width 44 height 18
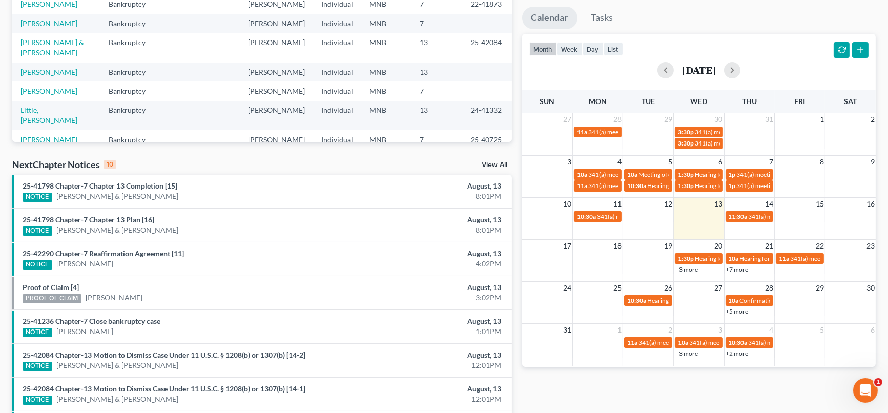
scroll to position [319, 0]
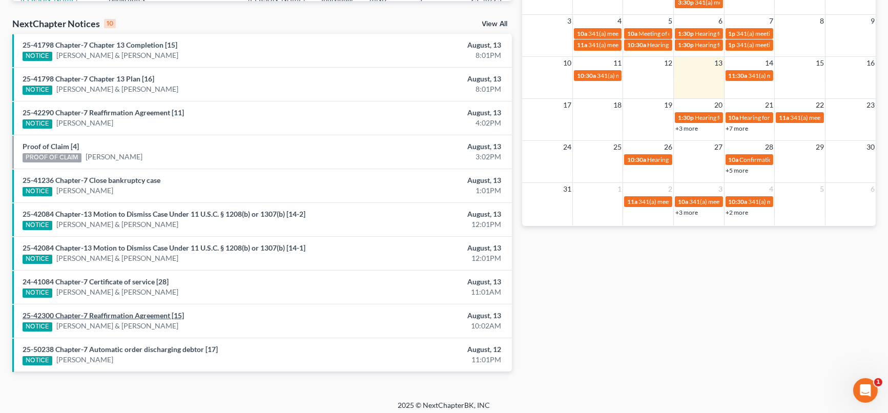
click at [120, 311] on link "25-42300 Chapter-7 Reaffirmation Agreement [15]" at bounding box center [103, 315] width 161 height 9
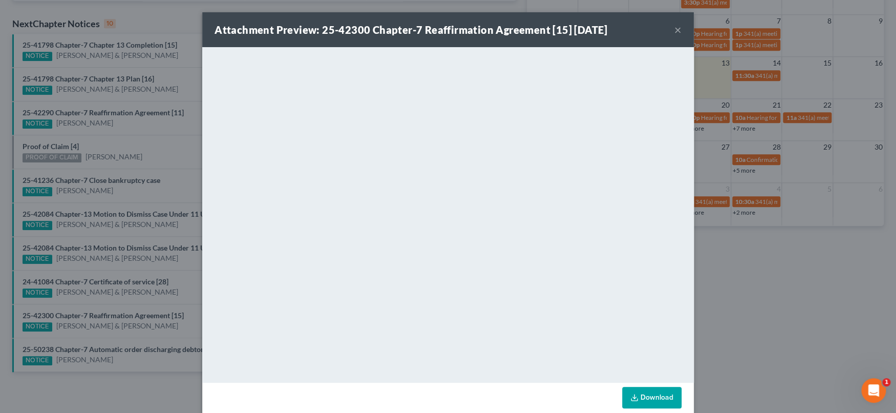
click at [653, 34] on div "Attachment Preview: 25-42300 Chapter-7 Reaffirmation Agreement [15] [DATE] ×" at bounding box center [448, 29] width 492 height 35
click at [675, 31] on button "×" at bounding box center [678, 30] width 7 height 12
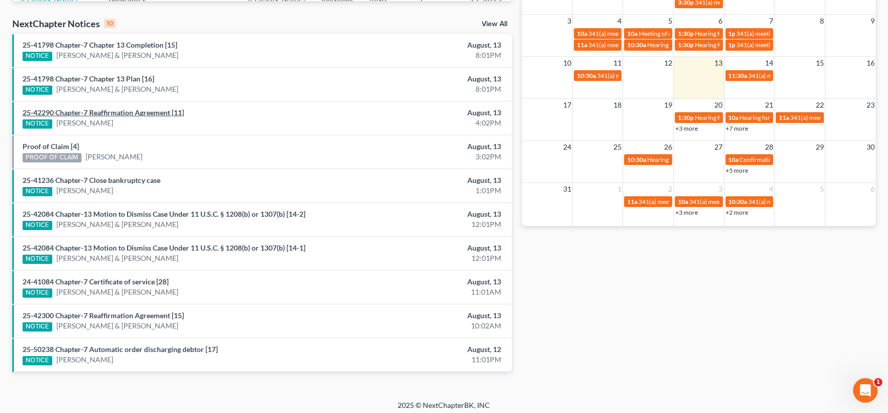
click at [132, 111] on link "25-42290 Chapter-7 Reaffirmation Agreement [11]" at bounding box center [103, 112] width 161 height 9
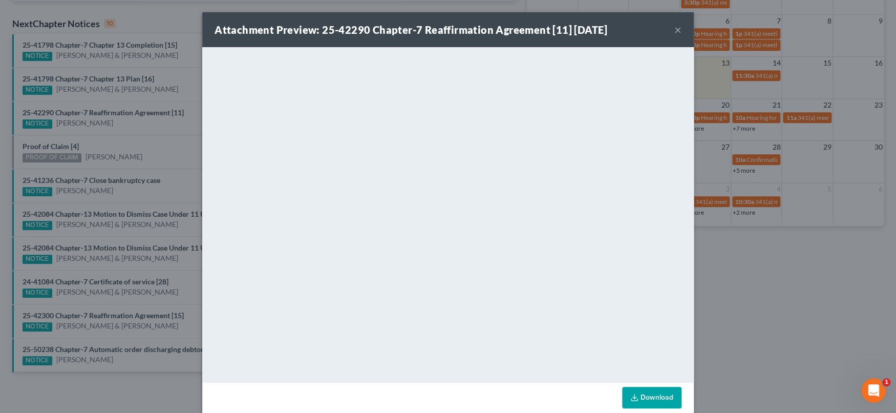
click at [782, 290] on div "Attachment Preview: 25-42290 Chapter-7 Reaffirmation Agreement [11] [DATE] × Do…" at bounding box center [448, 206] width 896 height 413
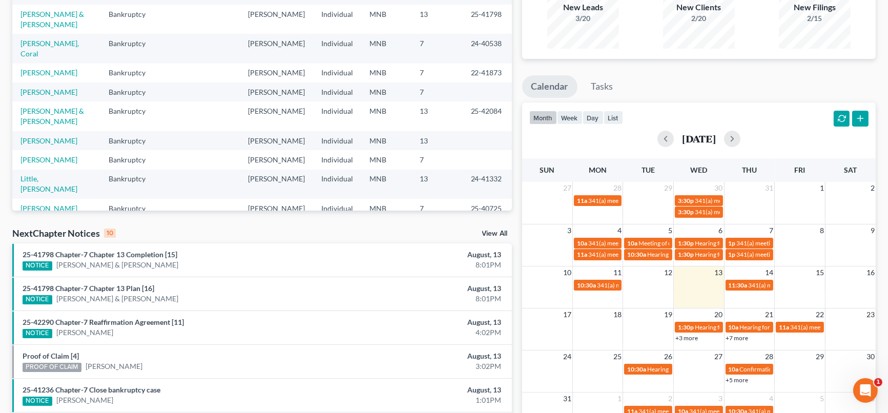
scroll to position [0, 0]
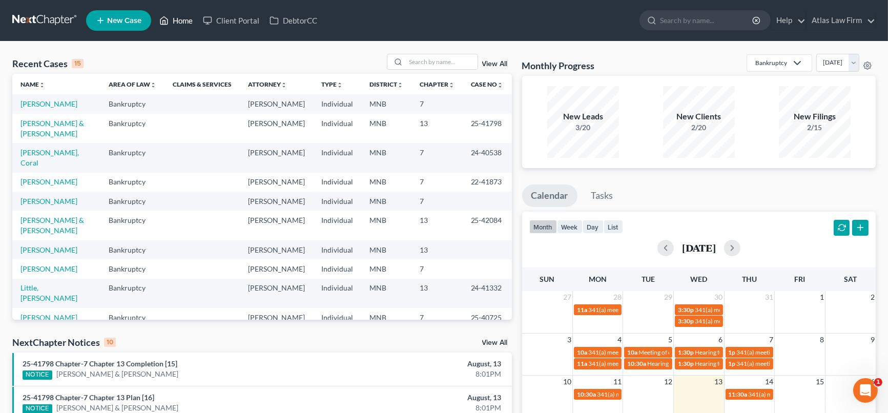
drag, startPoint x: 188, startPoint y: 18, endPoint x: 225, endPoint y: 32, distance: 39.9
click at [189, 18] on link "Home" at bounding box center [176, 20] width 44 height 18
click at [413, 64] on input "search" at bounding box center [442, 61] width 72 height 15
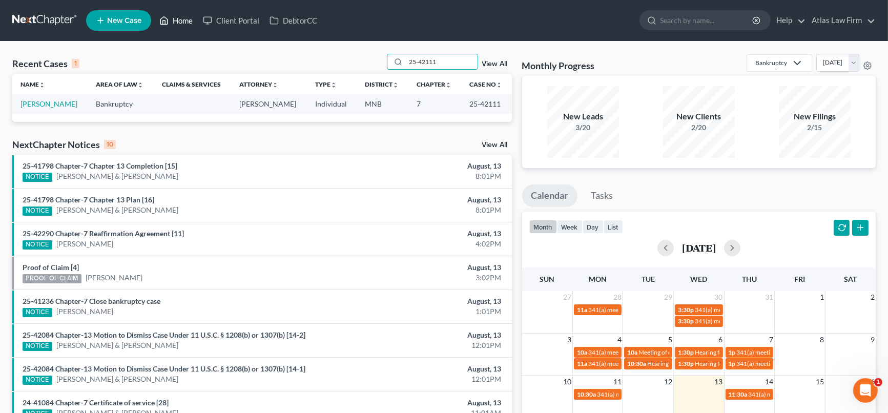
click at [182, 20] on link "Home" at bounding box center [176, 20] width 44 height 18
drag, startPoint x: 454, startPoint y: 64, endPoint x: 371, endPoint y: 54, distance: 84.1
click at [371, 54] on div "Recent Cases 1 25-42111 View All" at bounding box center [261, 64] width 499 height 20
type input "tonnar"
click at [30, 101] on link "[PERSON_NAME]" at bounding box center [48, 103] width 57 height 9
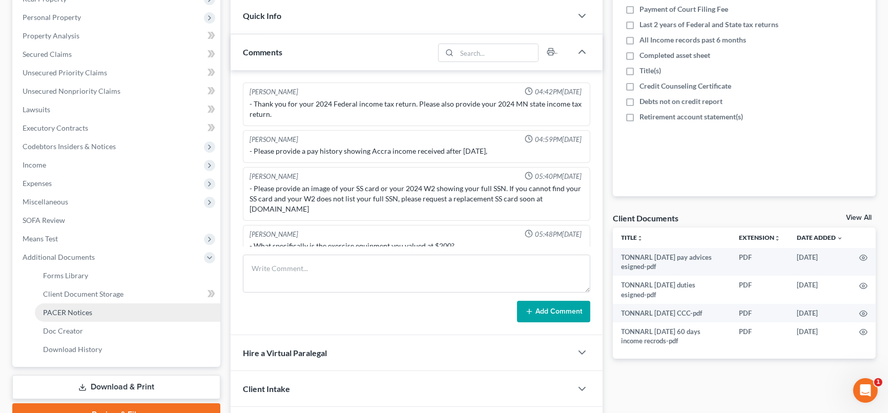
scroll to position [411, 0]
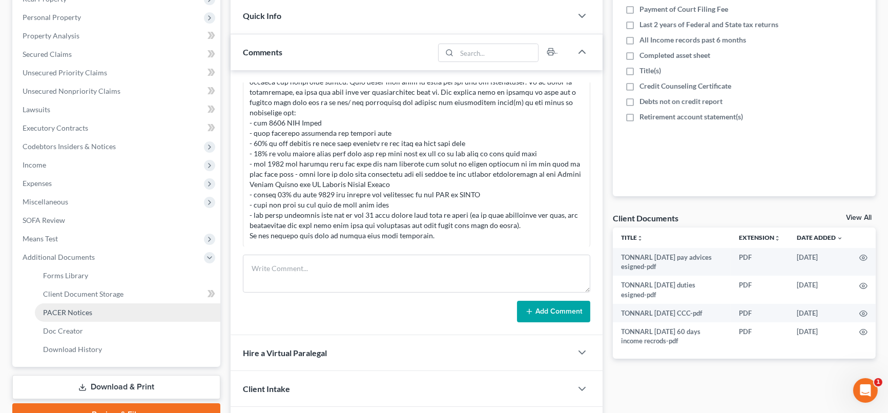
click at [91, 313] on link "PACER Notices" at bounding box center [127, 312] width 185 height 18
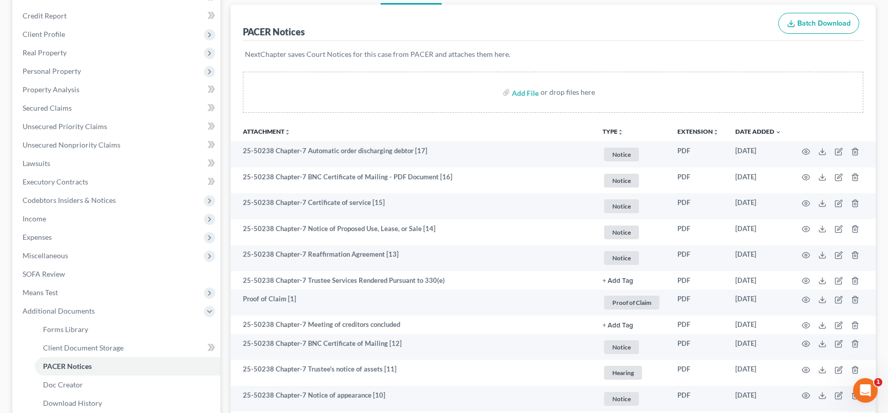
scroll to position [227, 0]
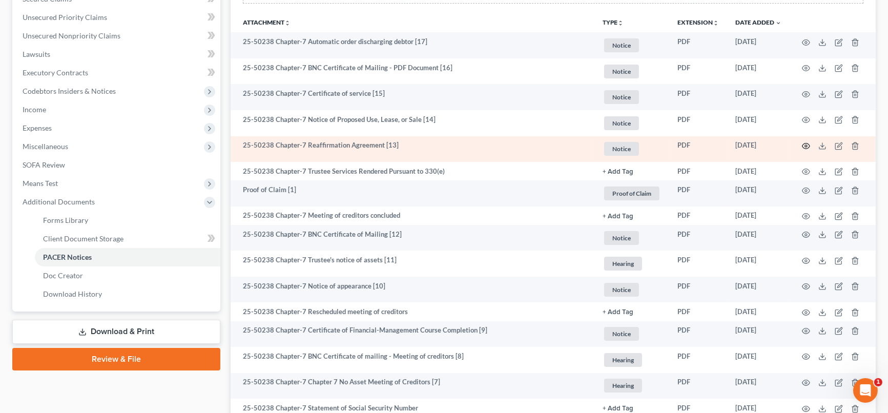
click at [806, 142] on icon "button" at bounding box center [806, 146] width 8 height 8
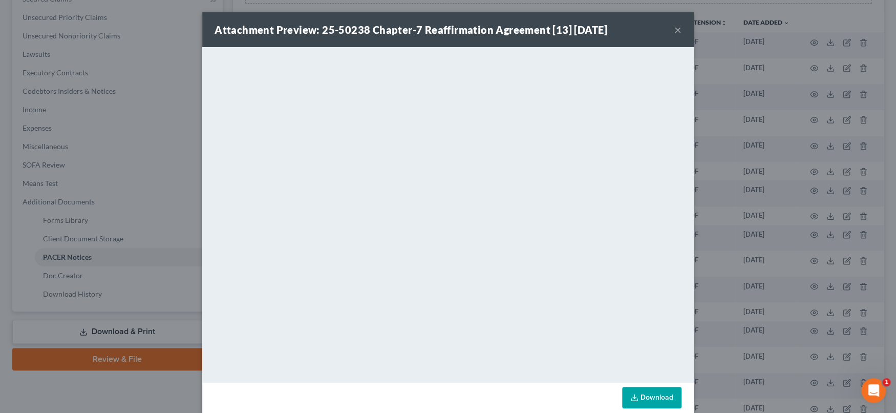
click at [675, 27] on button "×" at bounding box center [678, 30] width 7 height 12
